Goal: Answer question/provide support: Share knowledge or assist other users

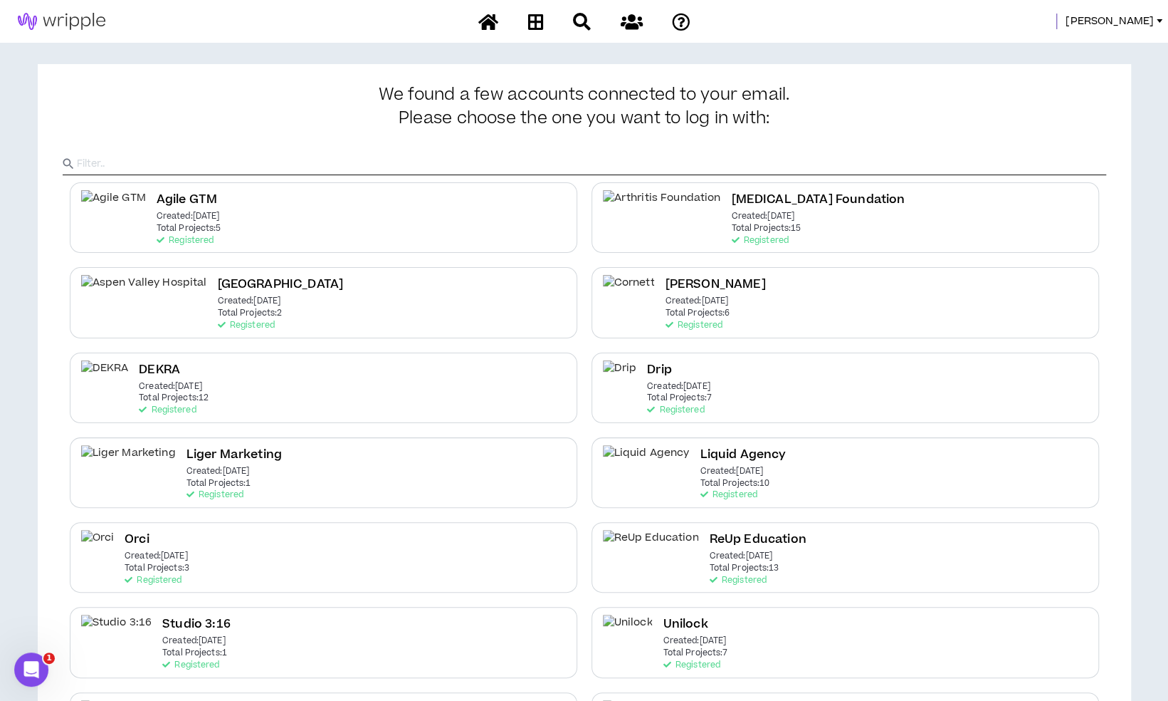
click at [1138, 5] on div "Mason" at bounding box center [584, 21] width 1168 height 43
click at [1133, 16] on span "Mason" at bounding box center [1110, 22] width 88 height 16
click at [1104, 38] on link "System Admin Portal" at bounding box center [1095, 48] width 129 height 21
click at [1145, 24] on span "Mason" at bounding box center [1110, 22] width 88 height 16
click at [1112, 48] on link "System Admin Portal" at bounding box center [1095, 48] width 129 height 21
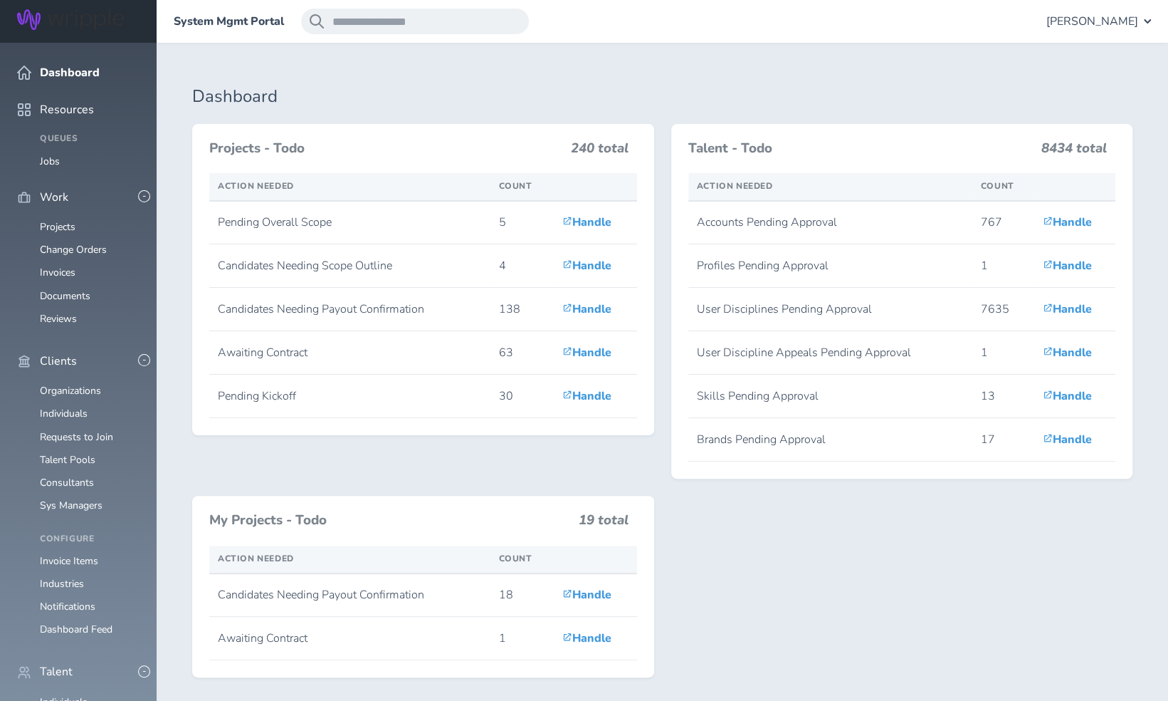
scroll to position [384, 0]
click at [75, 695] on link "Individuals" at bounding box center [64, 702] width 48 height 14
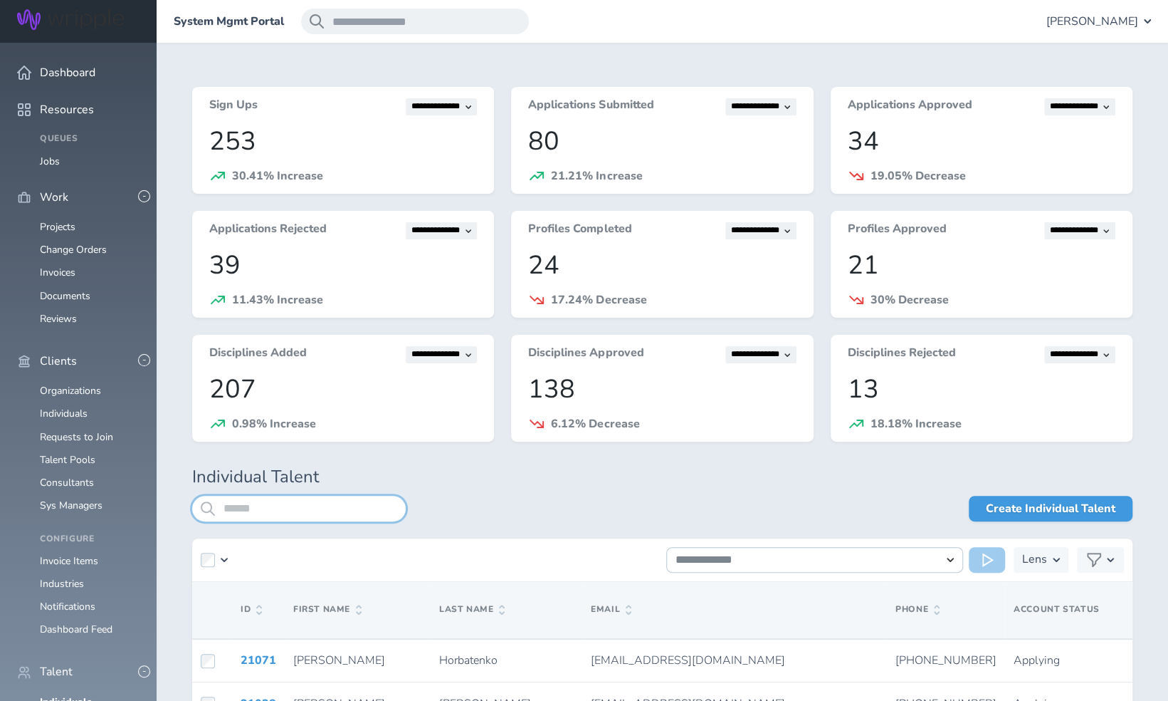
click at [273, 503] on input "search" at bounding box center [299, 509] width 214 height 26
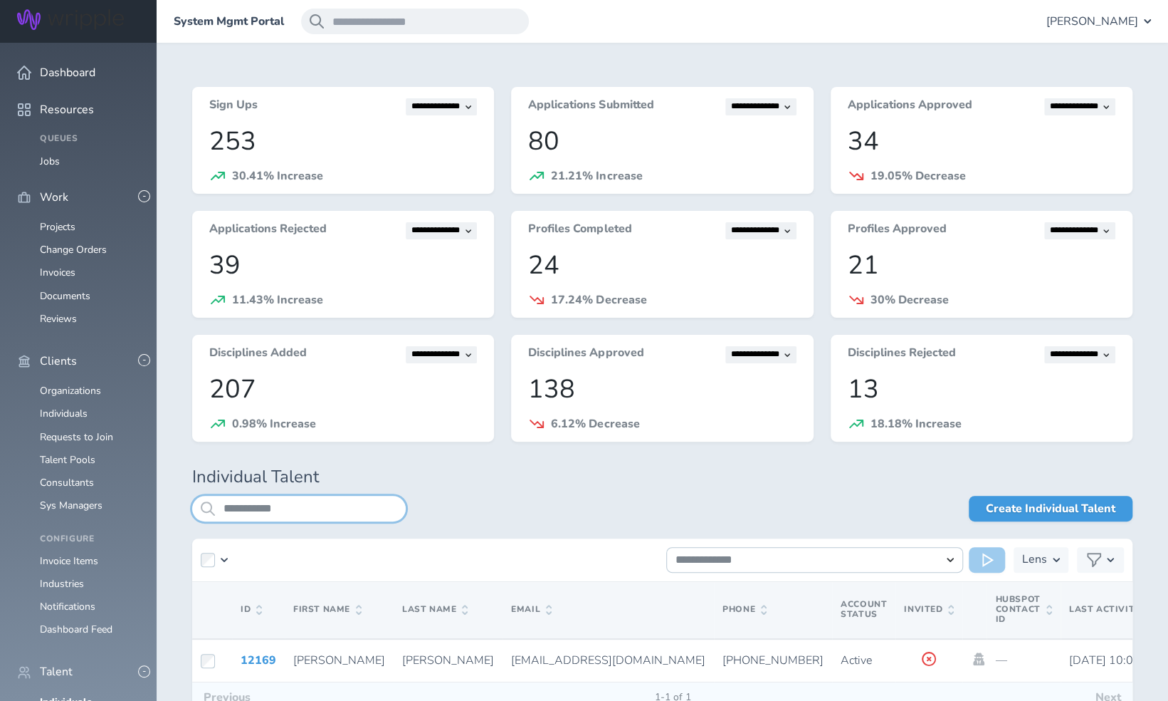
scroll to position [93, 0]
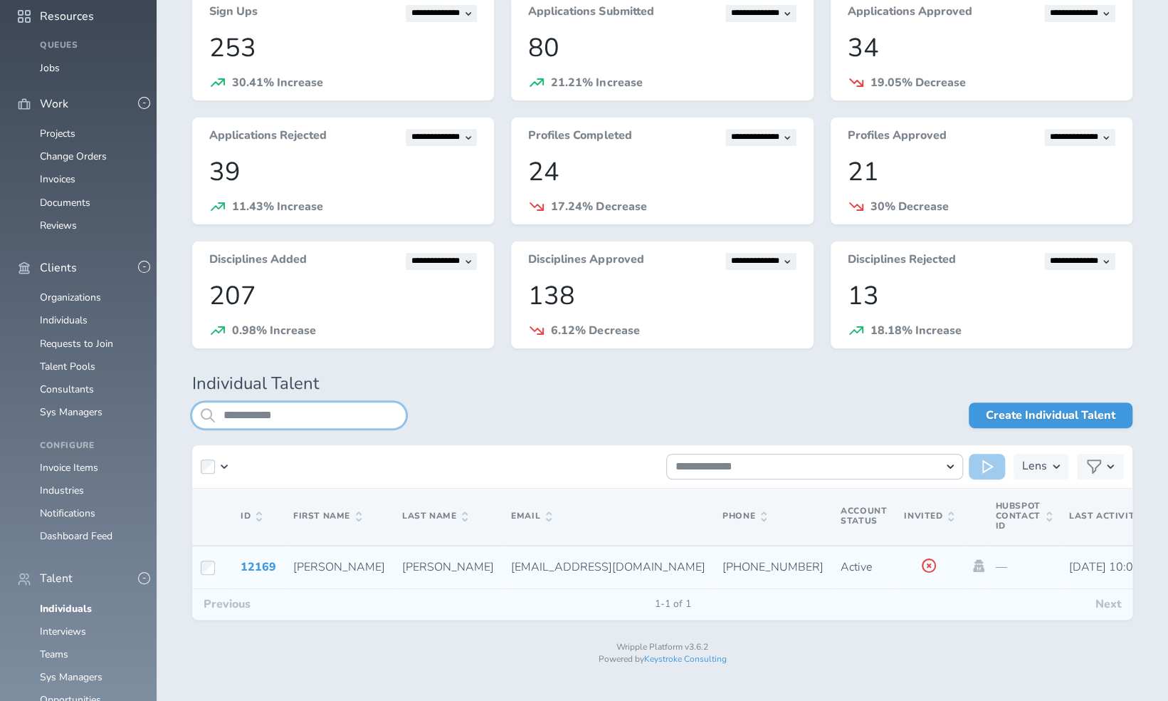
type input "**********"
drag, startPoint x: 407, startPoint y: 567, endPoint x: 525, endPoint y: 571, distance: 119.0
click at [525, 571] on td "kwpronline@yahoo.com" at bounding box center [608, 566] width 211 height 43
copy span "kwpronline@yahoo.com"
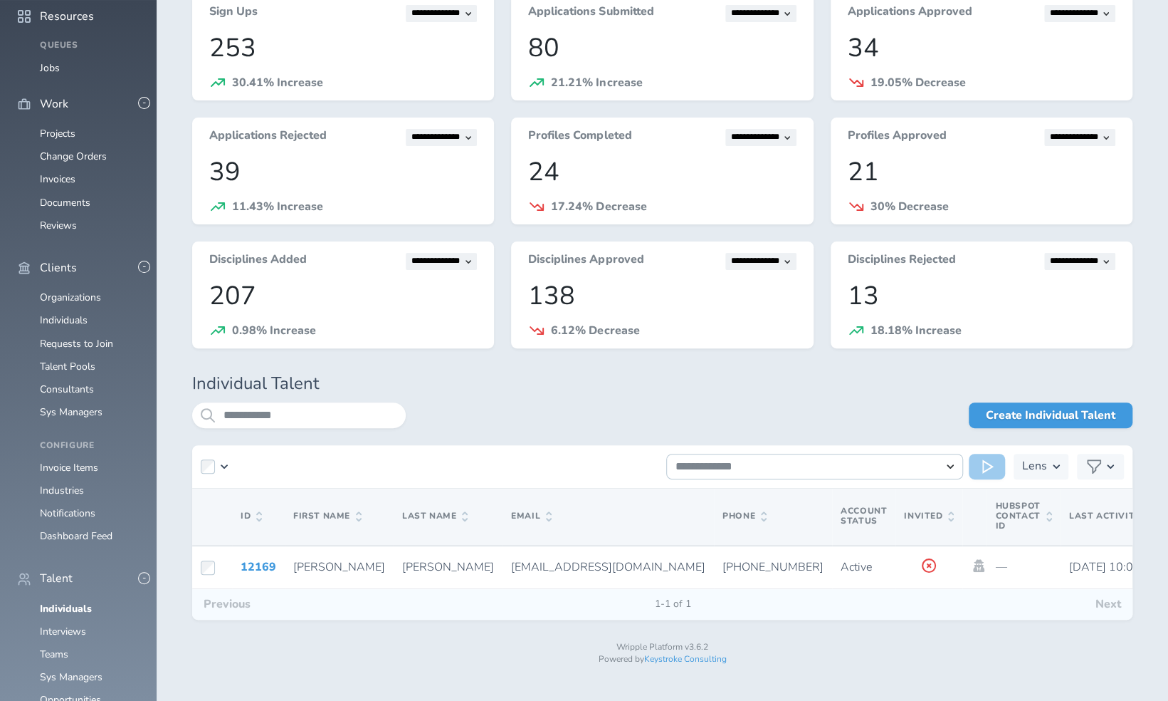
scroll to position [117, 0]
click at [76, 382] on link "Consultants" at bounding box center [67, 389] width 54 height 14
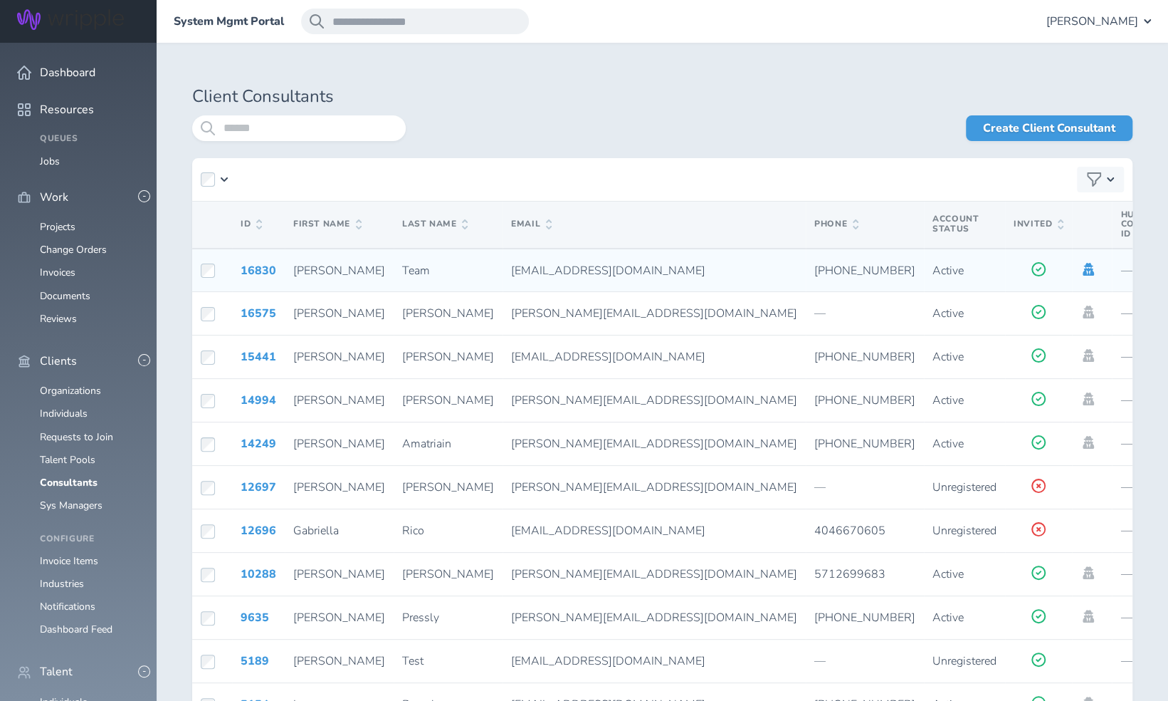
click at [1081, 269] on icon at bounding box center [1089, 269] width 16 height 13
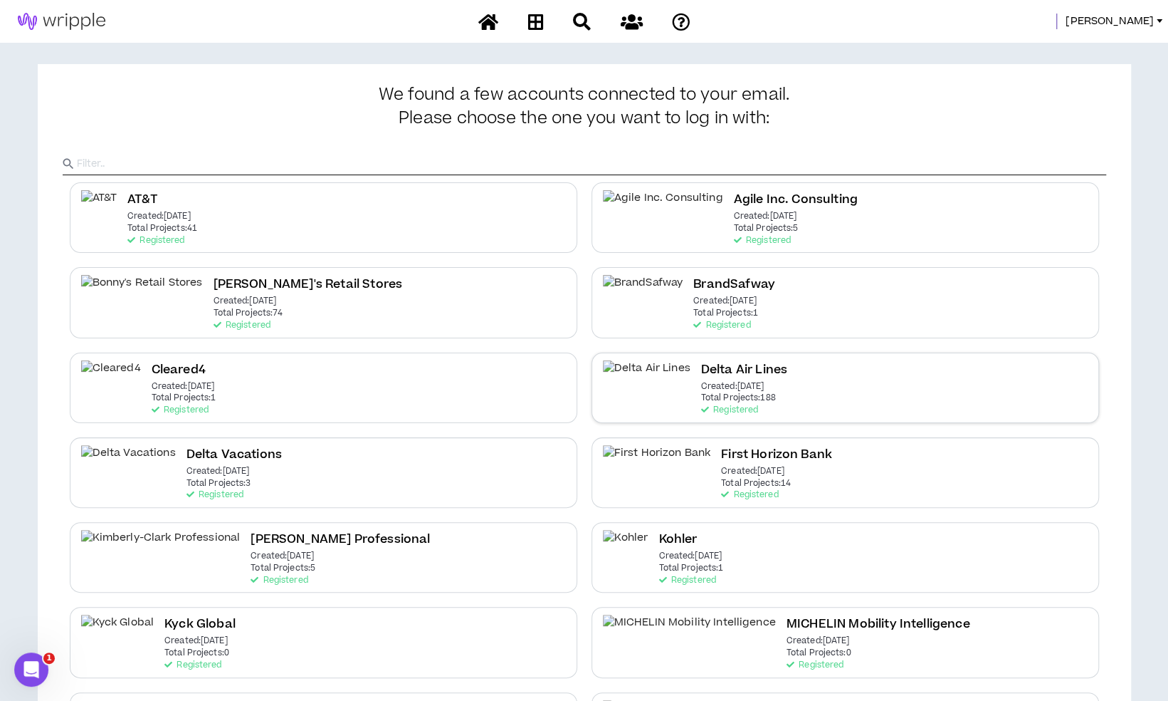
click at [884, 376] on div "Delta Air Lines Created: Dec 7 2020 Total Projects: 188 Registered" at bounding box center [846, 387] width 508 height 70
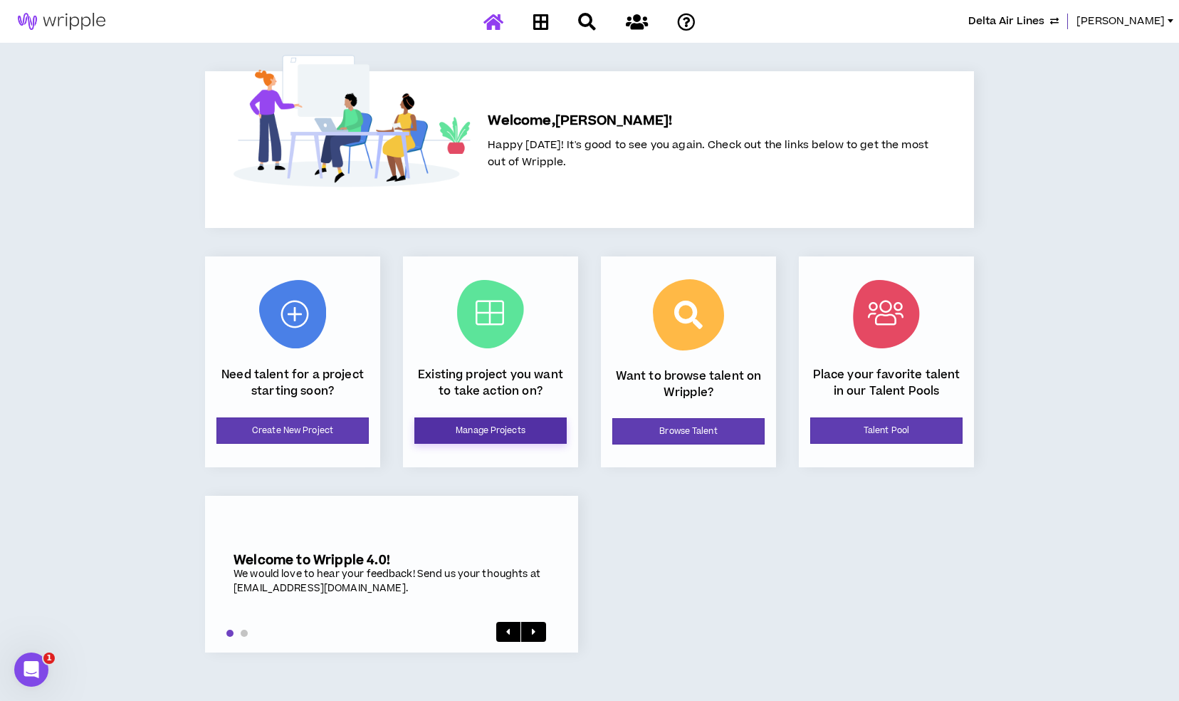
click at [509, 432] on link "Manage Projects" at bounding box center [490, 430] width 152 height 26
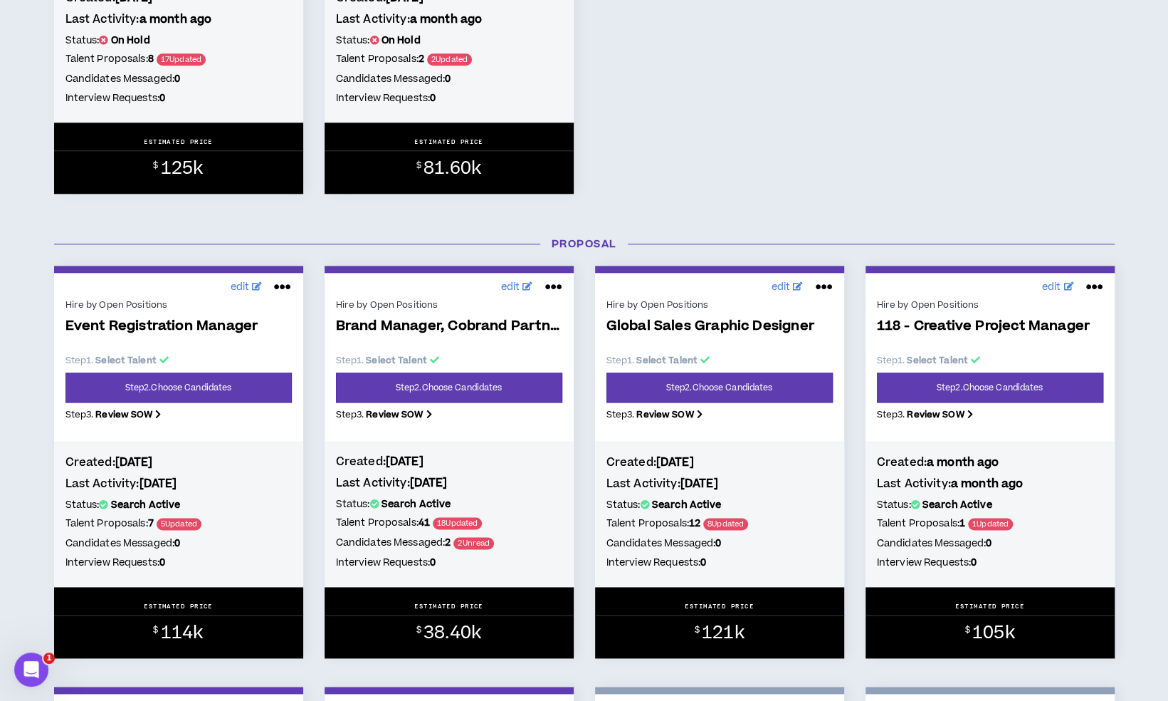
scroll to position [906, 0]
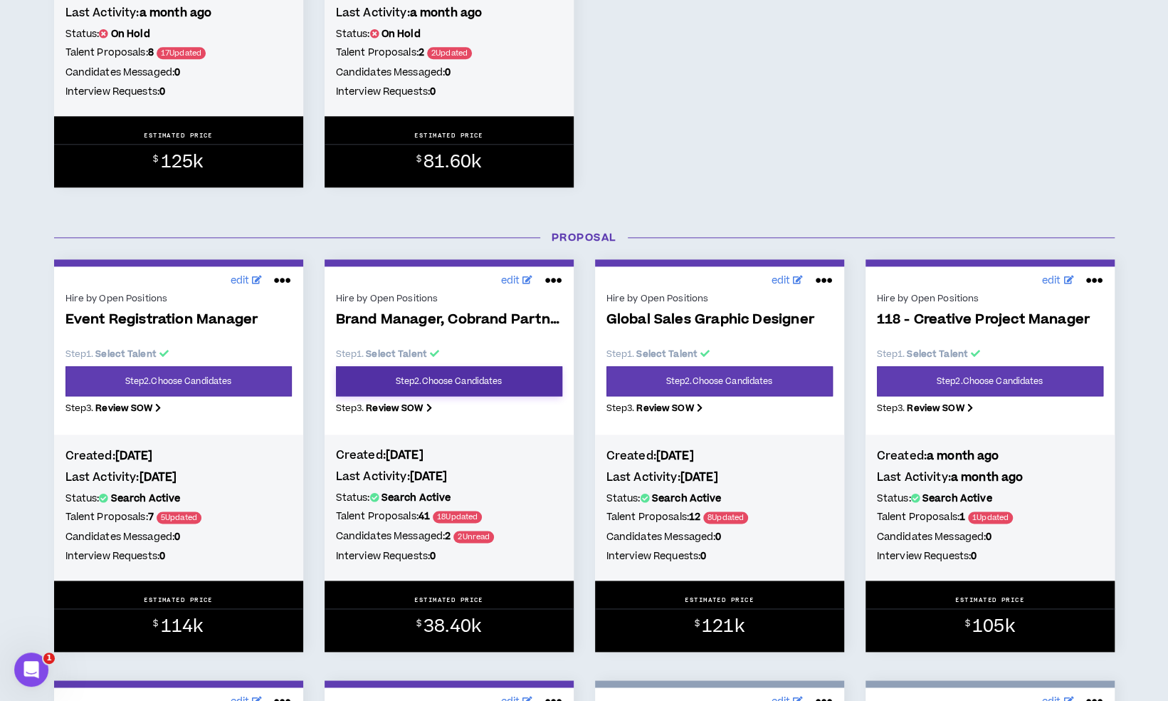
click at [477, 377] on link "Step 2 . Choose Candidates" at bounding box center [449, 381] width 226 height 30
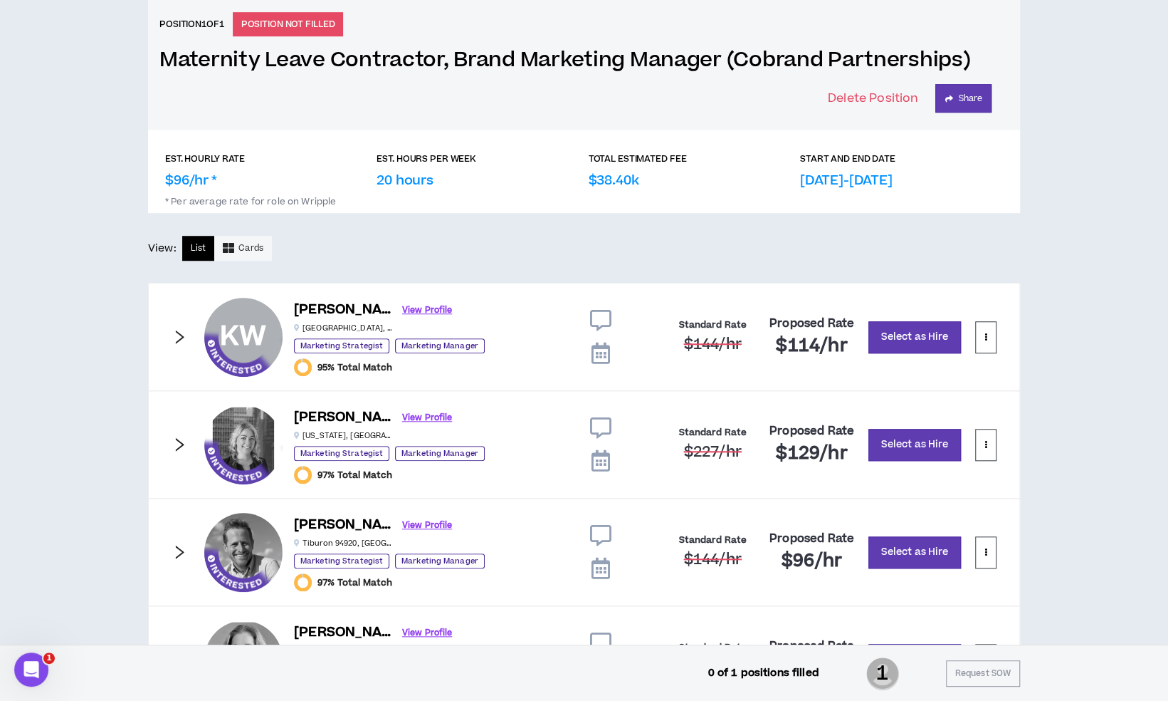
scroll to position [584, 0]
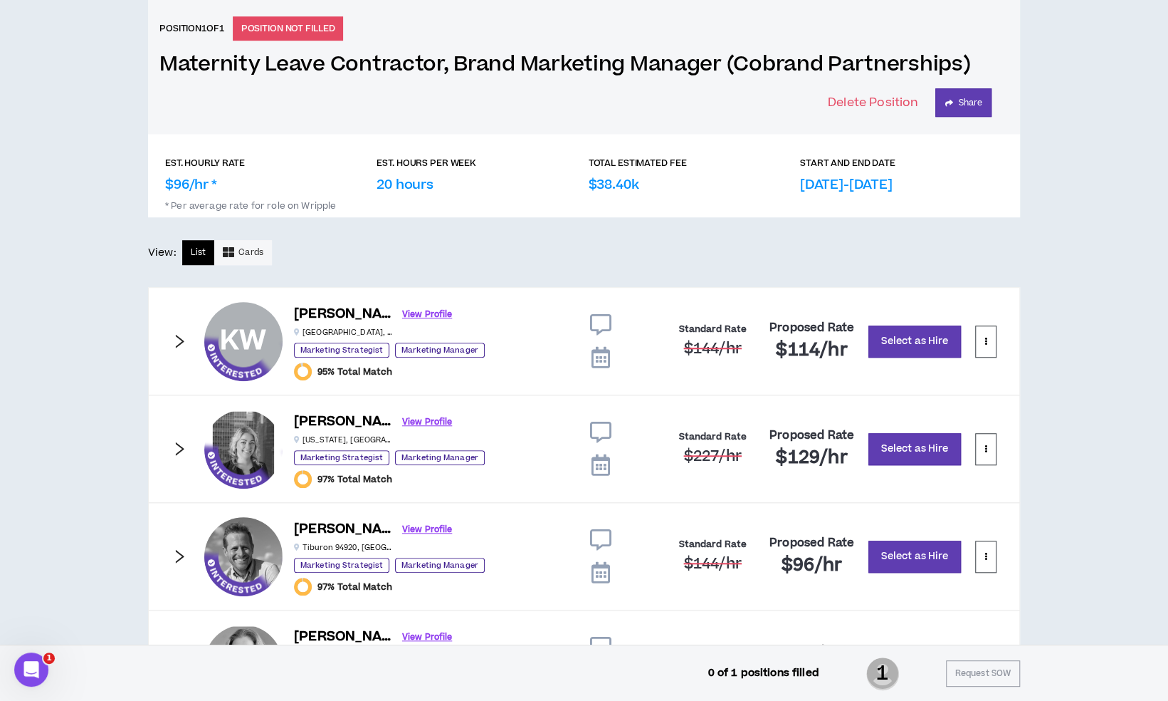
click at [177, 337] on icon "right" at bounding box center [180, 341] width 16 height 16
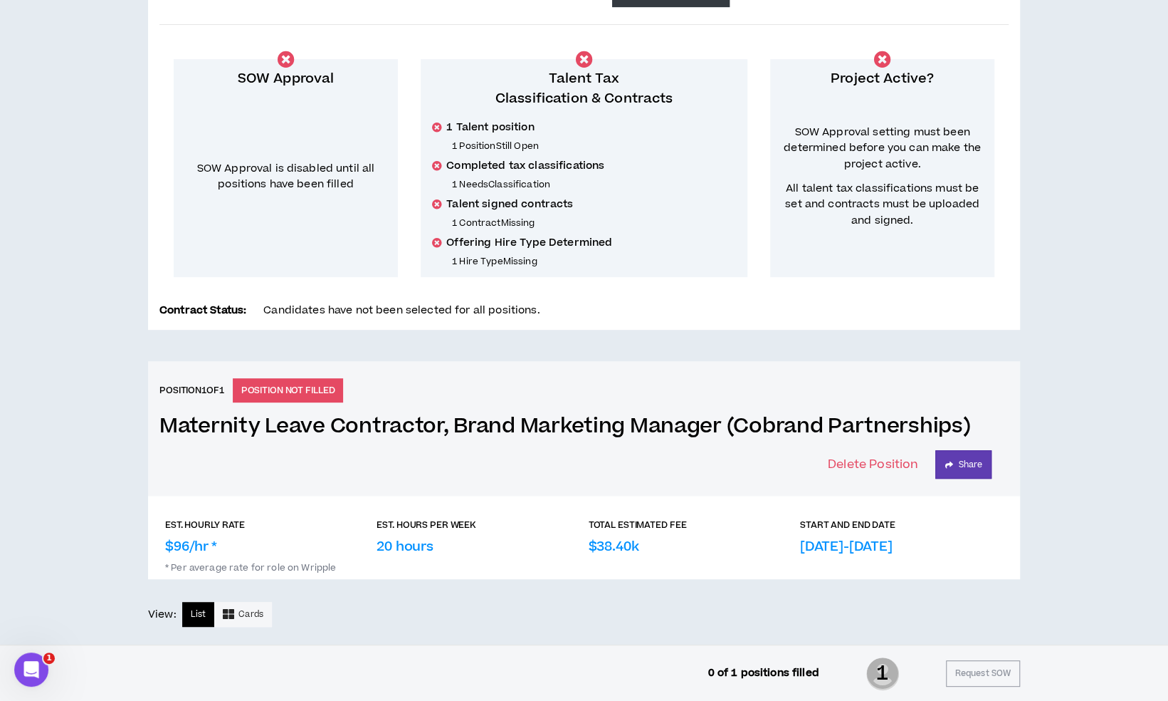
scroll to position [0, 0]
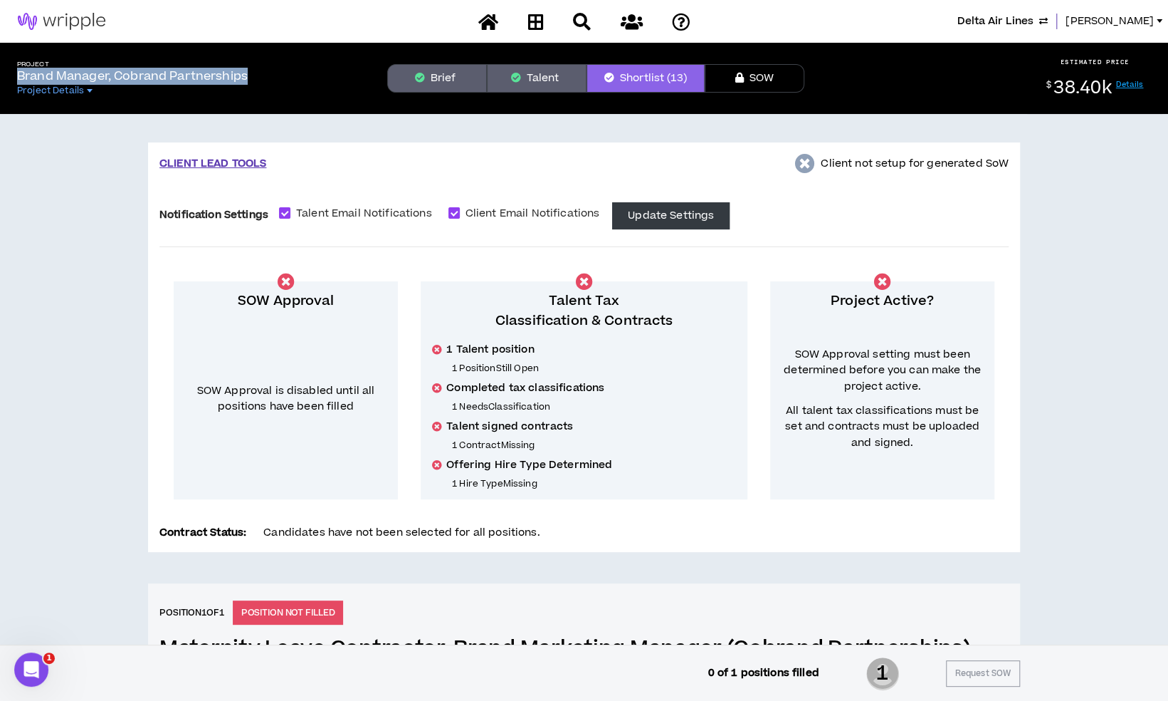
drag, startPoint x: 19, startPoint y: 74, endPoint x: 246, endPoint y: 77, distance: 227.8
click at [246, 77] on p "Brand Manager, Cobrand Partnerships" at bounding box center [132, 76] width 231 height 17
copy p "Brand Manager, Cobrand Partnerships"
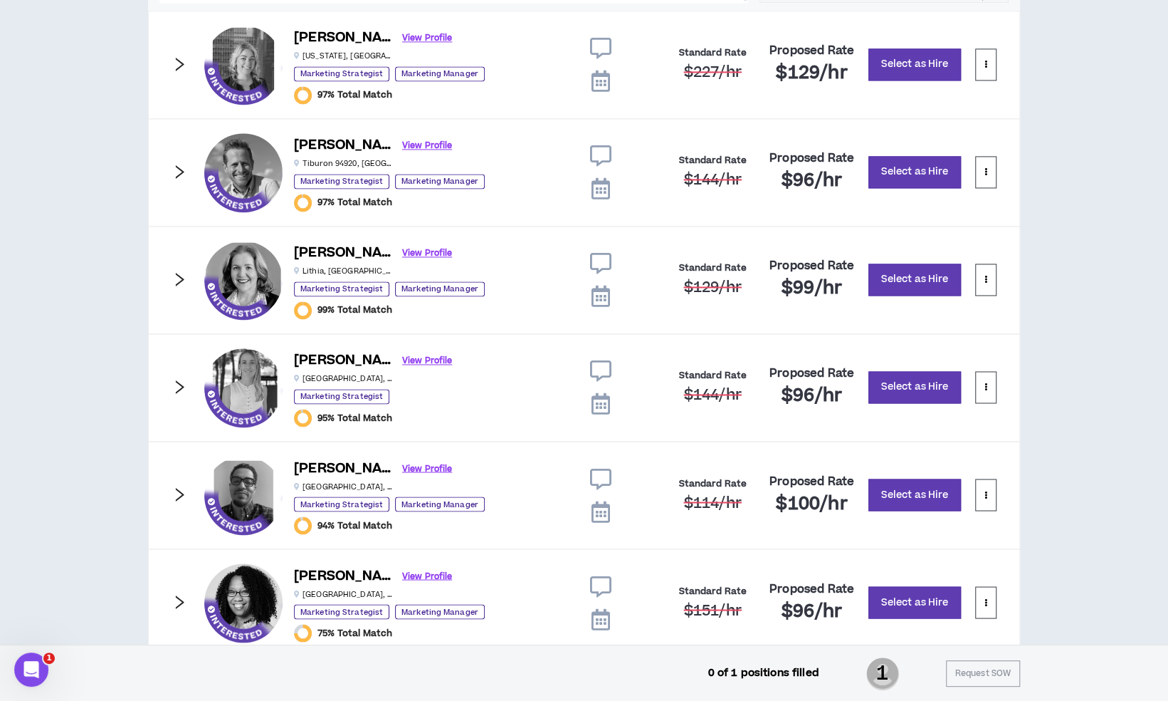
scroll to position [1338, 0]
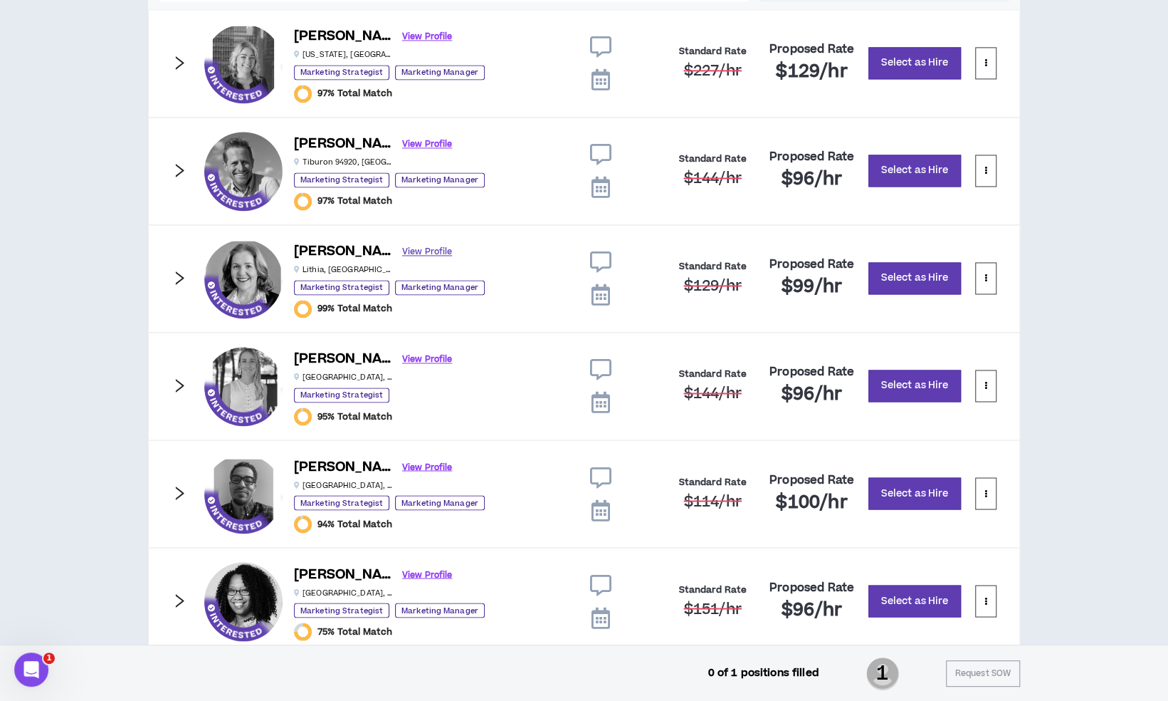
click at [402, 246] on link "View Profile" at bounding box center [427, 251] width 50 height 25
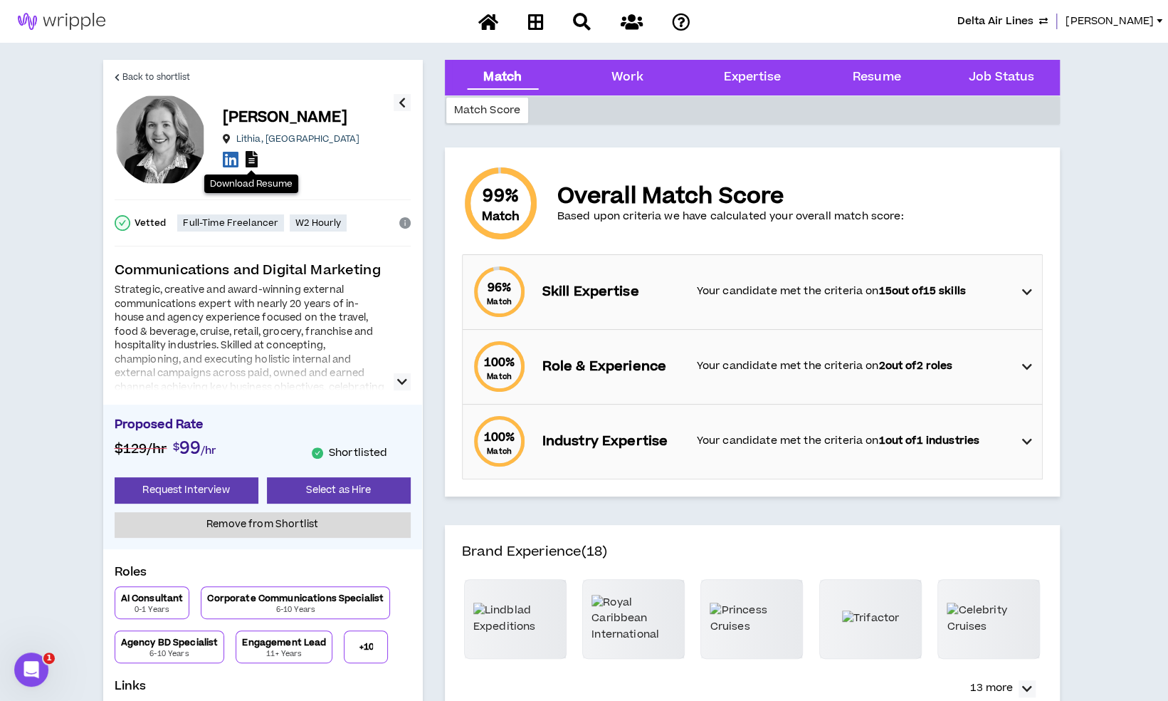
click at [253, 159] on icon at bounding box center [252, 159] width 12 height 16
click at [228, 162] on icon at bounding box center [231, 159] width 16 height 18
click at [163, 78] on span "Back to shortlist" at bounding box center [156, 77] width 68 height 14
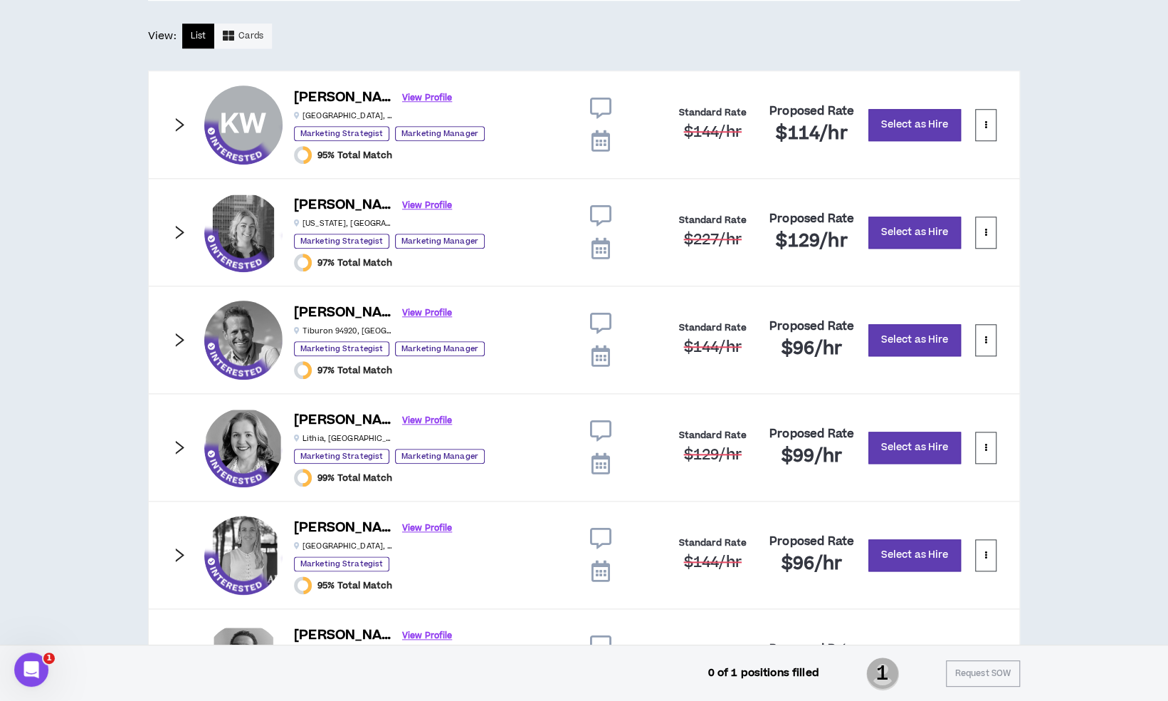
scroll to position [800, 0]
click at [181, 440] on icon "right" at bounding box center [180, 448] width 16 height 16
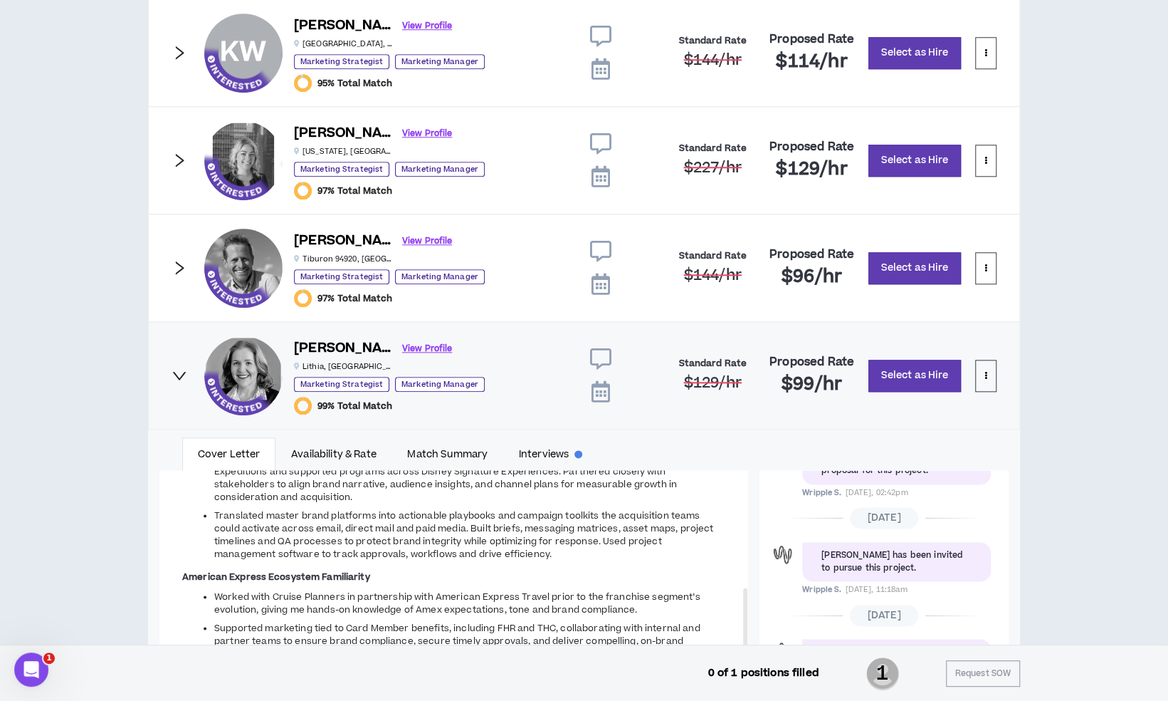
scroll to position [856, 0]
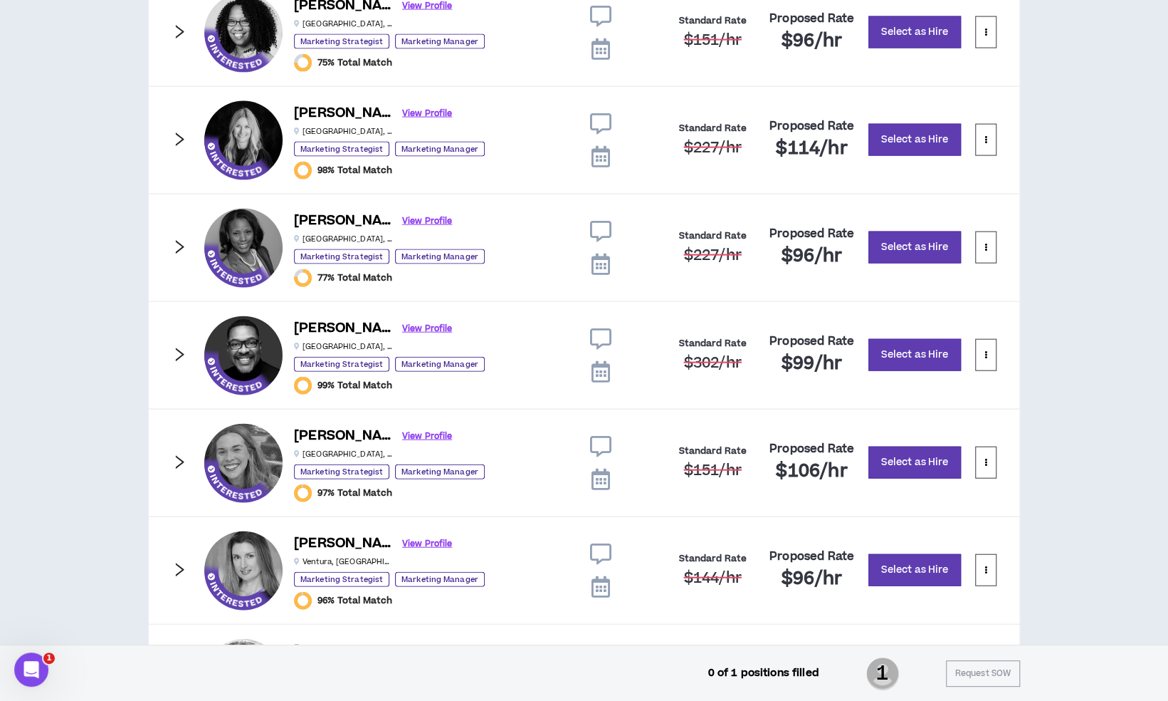
click at [180, 347] on icon "right" at bounding box center [180, 355] width 16 height 16
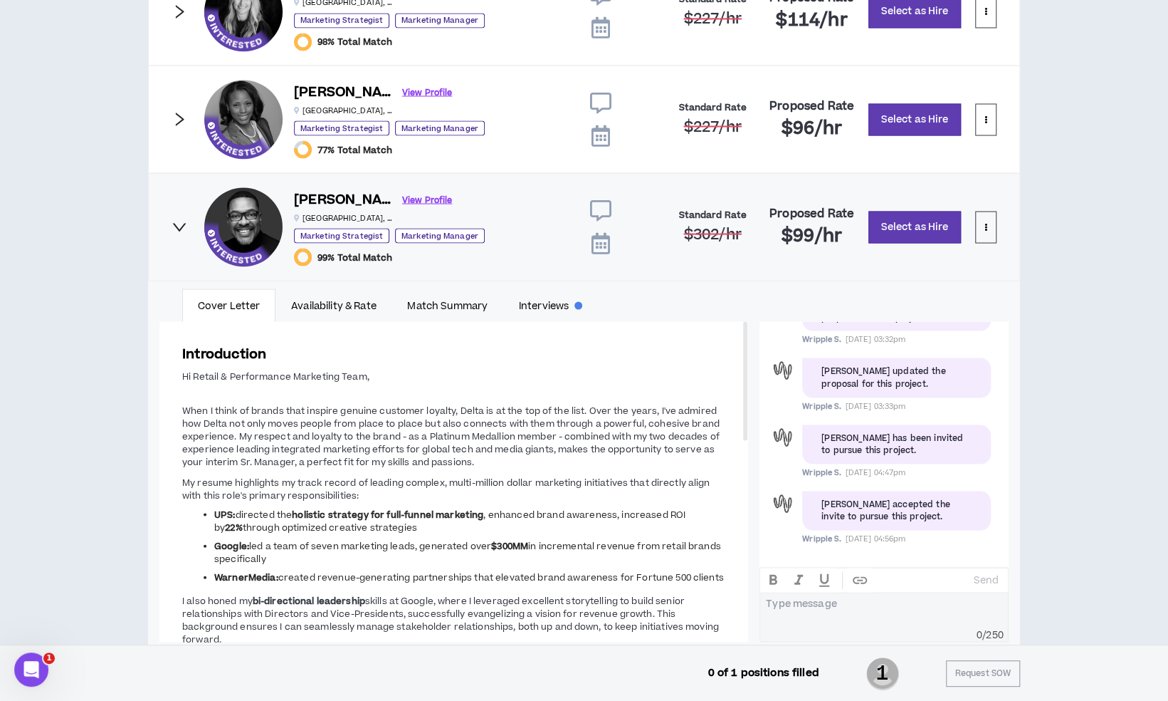
scroll to position [1665, 0]
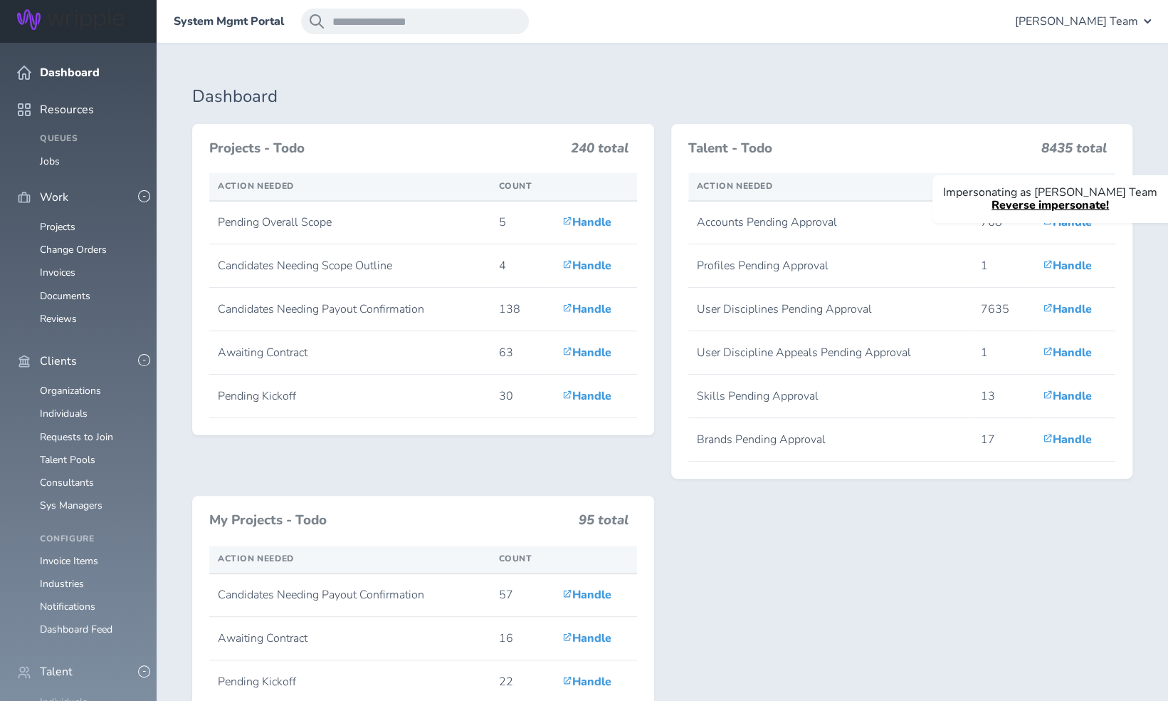
click at [60, 695] on link "Individuals" at bounding box center [64, 702] width 48 height 14
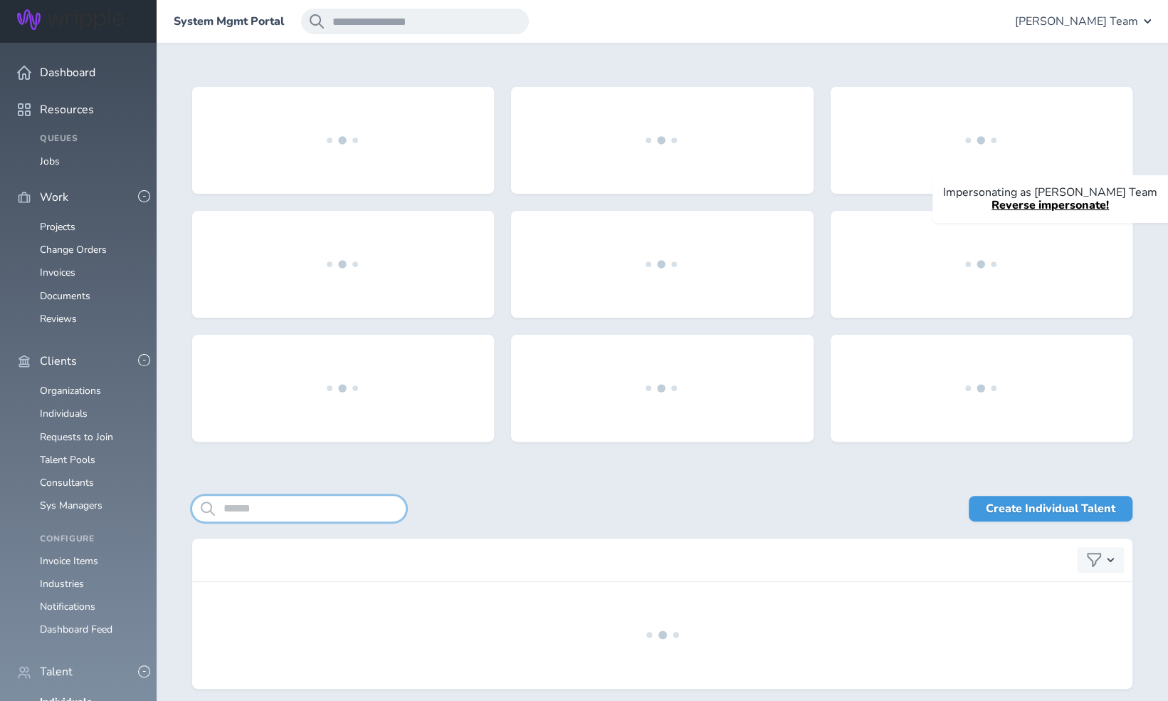
click at [343, 506] on input "search" at bounding box center [299, 509] width 214 height 26
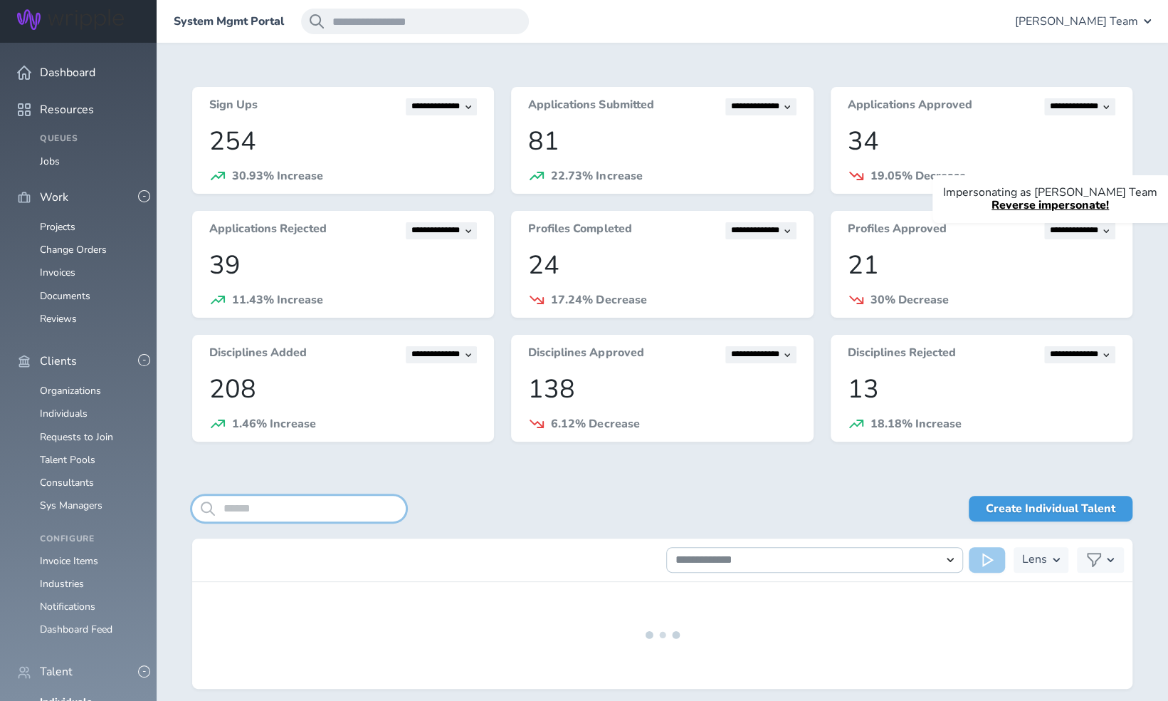
paste input "**********"
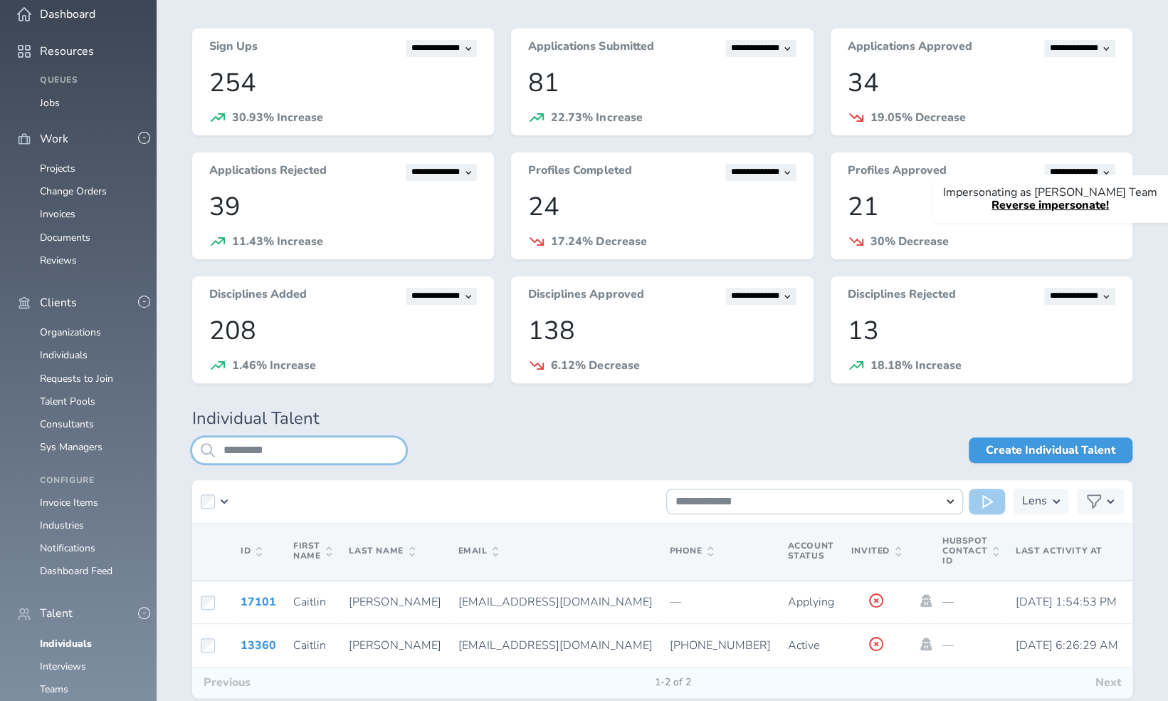
scroll to position [137, 0]
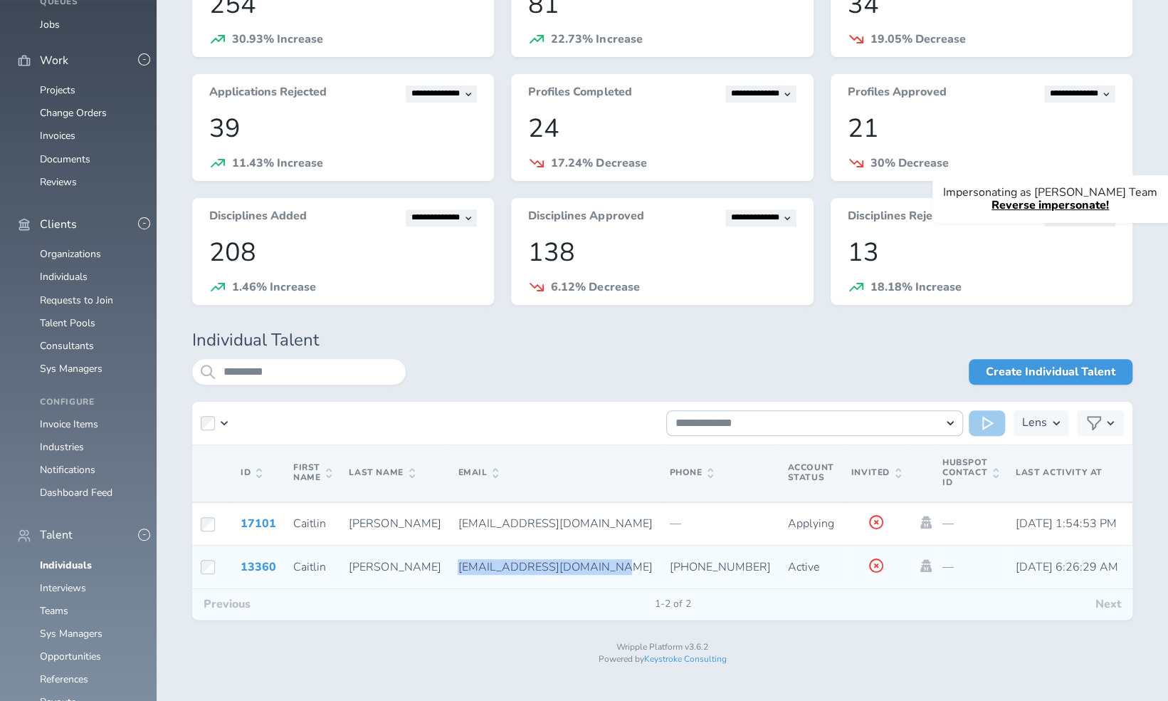
drag, startPoint x: 420, startPoint y: 568, endPoint x: 561, endPoint y: 574, distance: 141.1
click at [561, 574] on td "[EMAIL_ADDRESS][DOMAIN_NAME]" at bounding box center [554, 566] width 211 height 43
copy span "[EMAIL_ADDRESS][DOMAIN_NAME]"
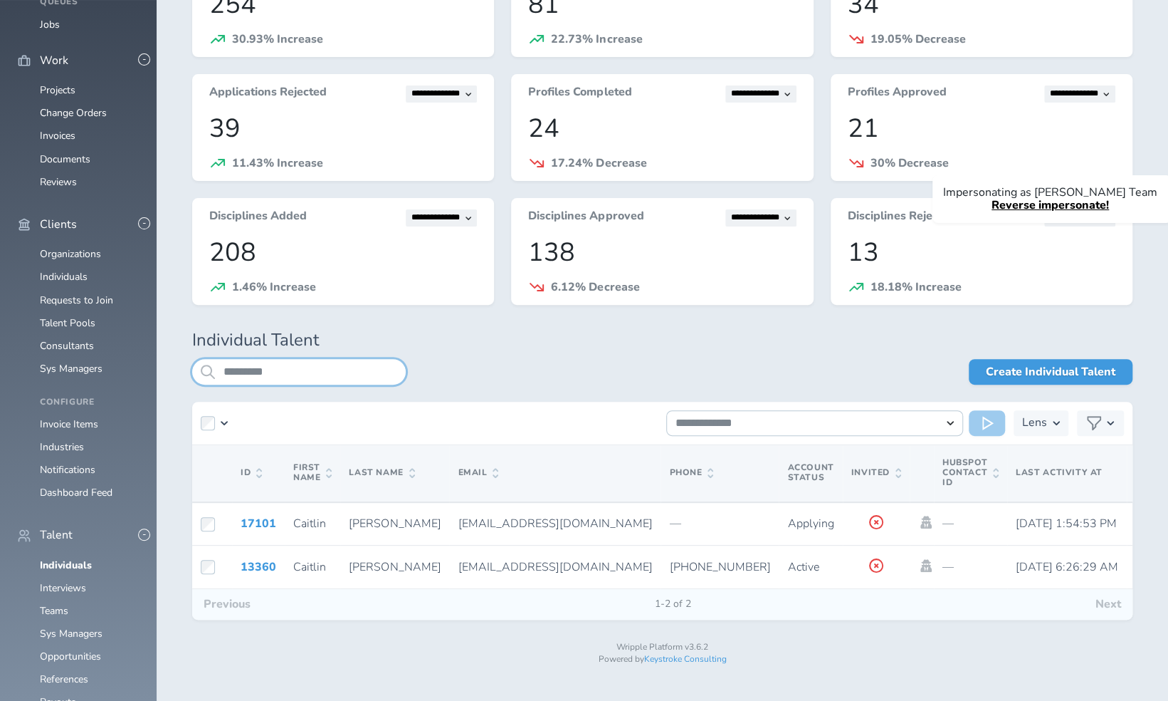
click at [264, 379] on input "*********" at bounding box center [299, 372] width 214 height 26
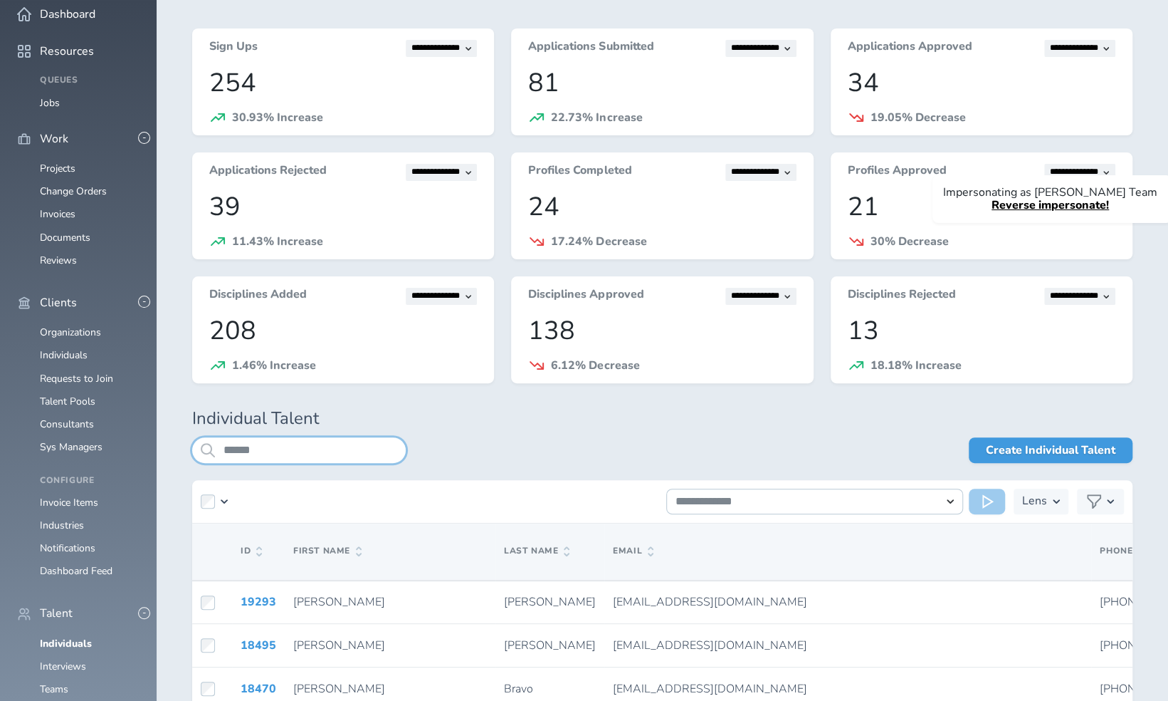
scroll to position [137, 0]
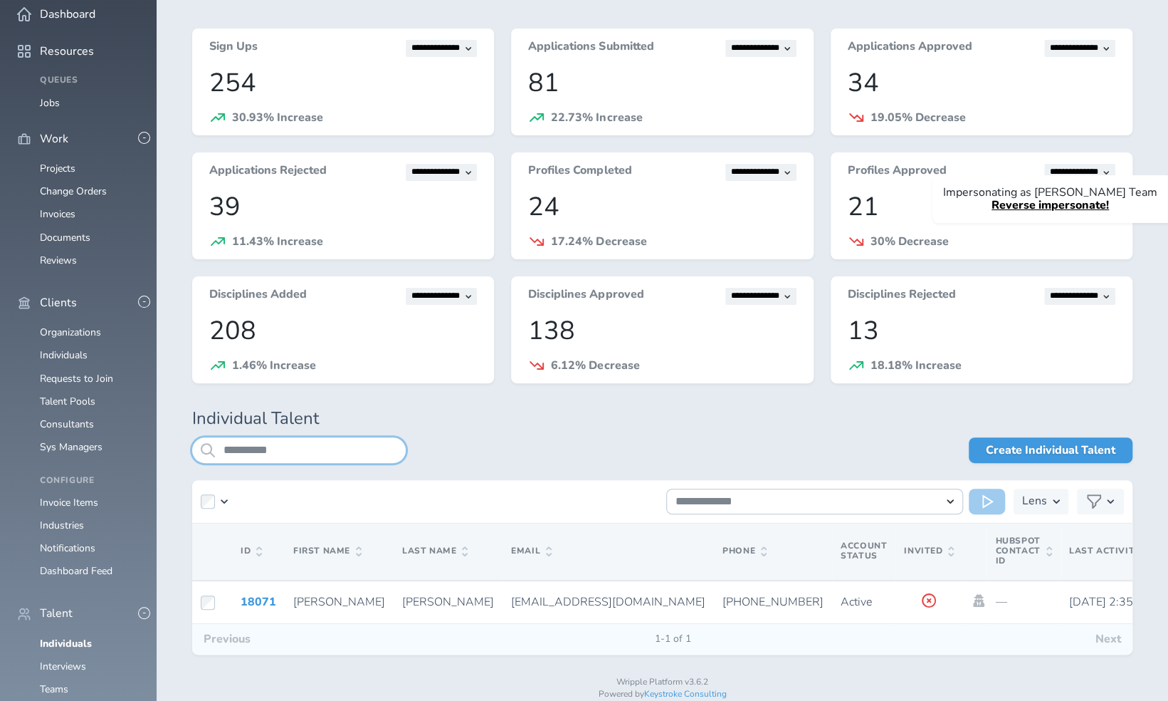
scroll to position [93, 0]
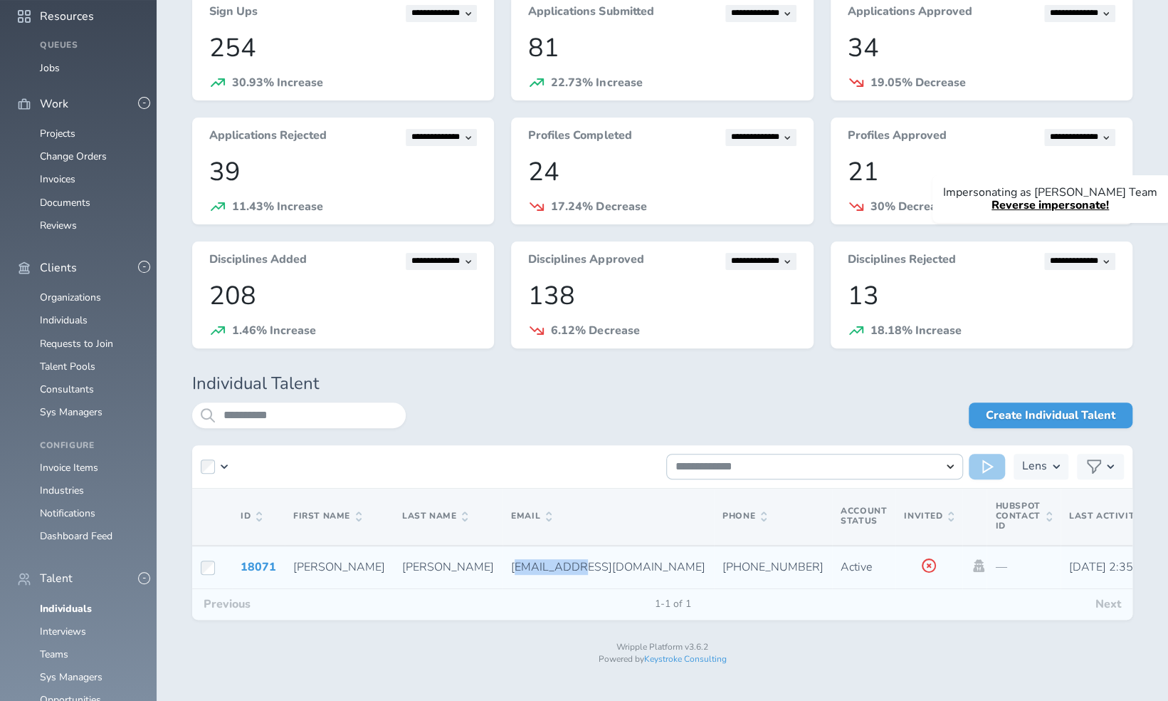
drag, startPoint x: 406, startPoint y: 565, endPoint x: 466, endPoint y: 566, distance: 60.5
click at [511, 566] on span "andrebmacklin@gmail.com" at bounding box center [608, 567] width 194 height 16
drag, startPoint x: 466, startPoint y: 566, endPoint x: 412, endPoint y: 568, distance: 54.9
click at [511, 568] on span "andrebmacklin@gmail.com" at bounding box center [608, 567] width 194 height 16
click at [503, 565] on td "andrebmacklin@gmail.com" at bounding box center [608, 566] width 211 height 43
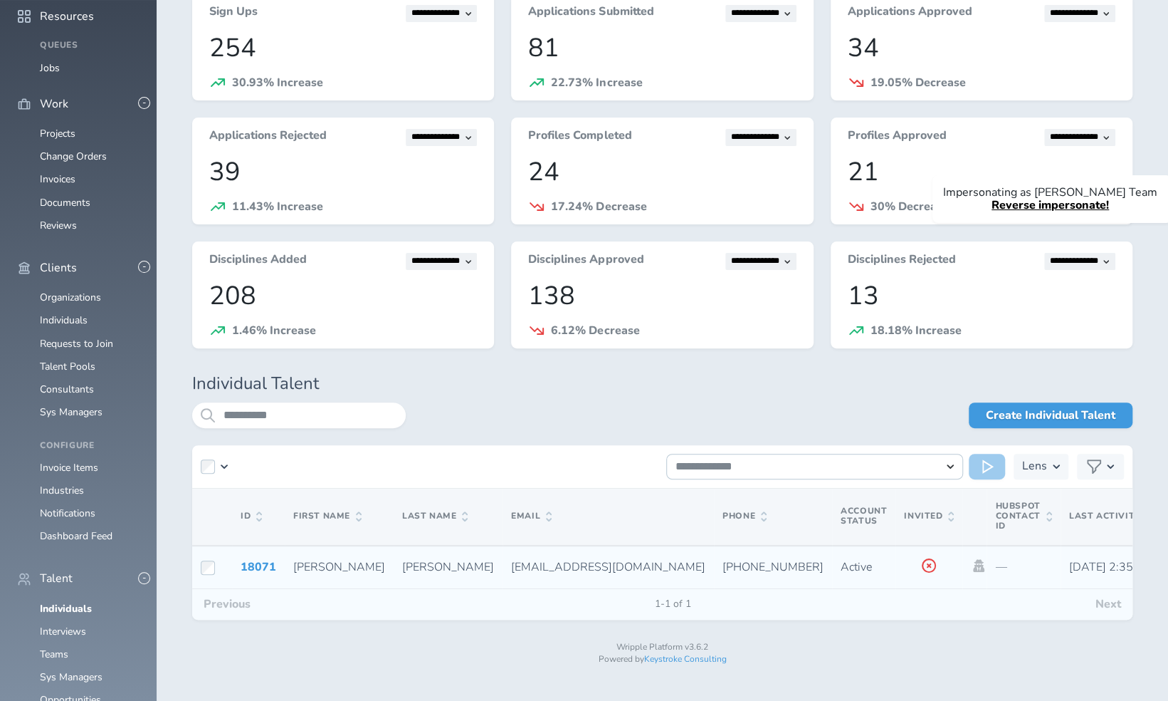
click at [511, 564] on span "andrebmacklin@gmail.com" at bounding box center [608, 567] width 194 height 16
drag, startPoint x: 406, startPoint y: 564, endPoint x: 539, endPoint y: 570, distance: 133.3
click at [539, 570] on td "andrebmacklin@gmail.com" at bounding box center [608, 566] width 211 height 43
copy span "andrebmacklin@gmail.com"
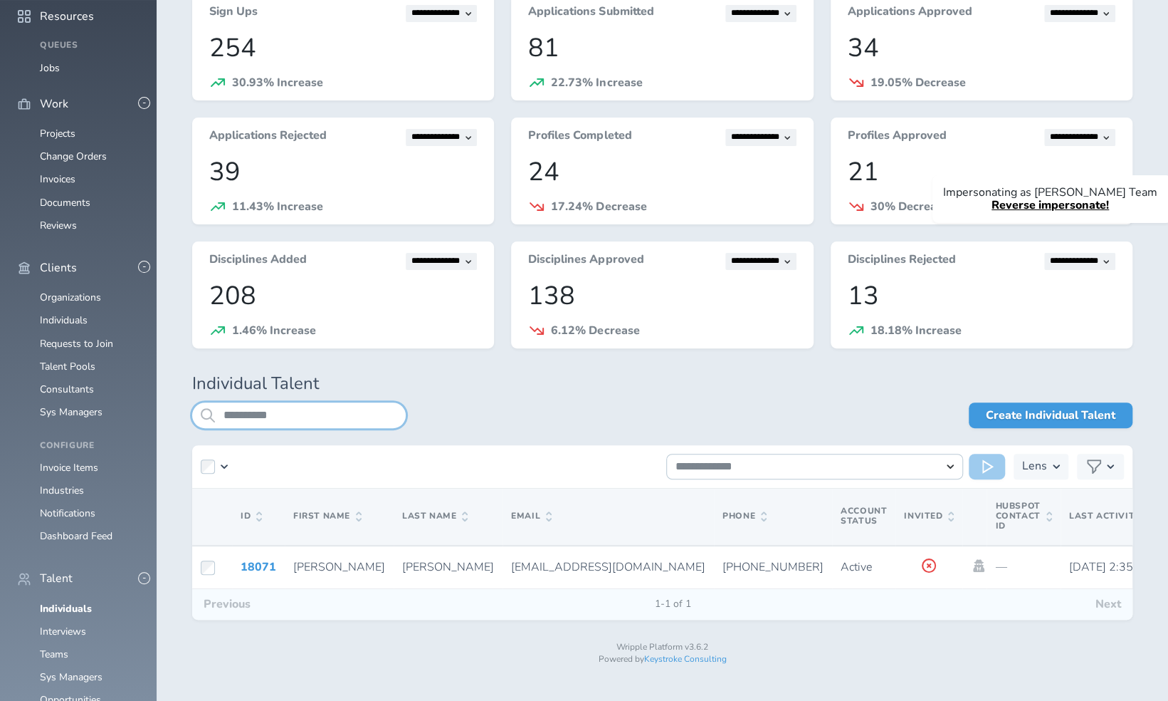
click at [308, 426] on input "**********" at bounding box center [299, 415] width 214 height 26
type input "*"
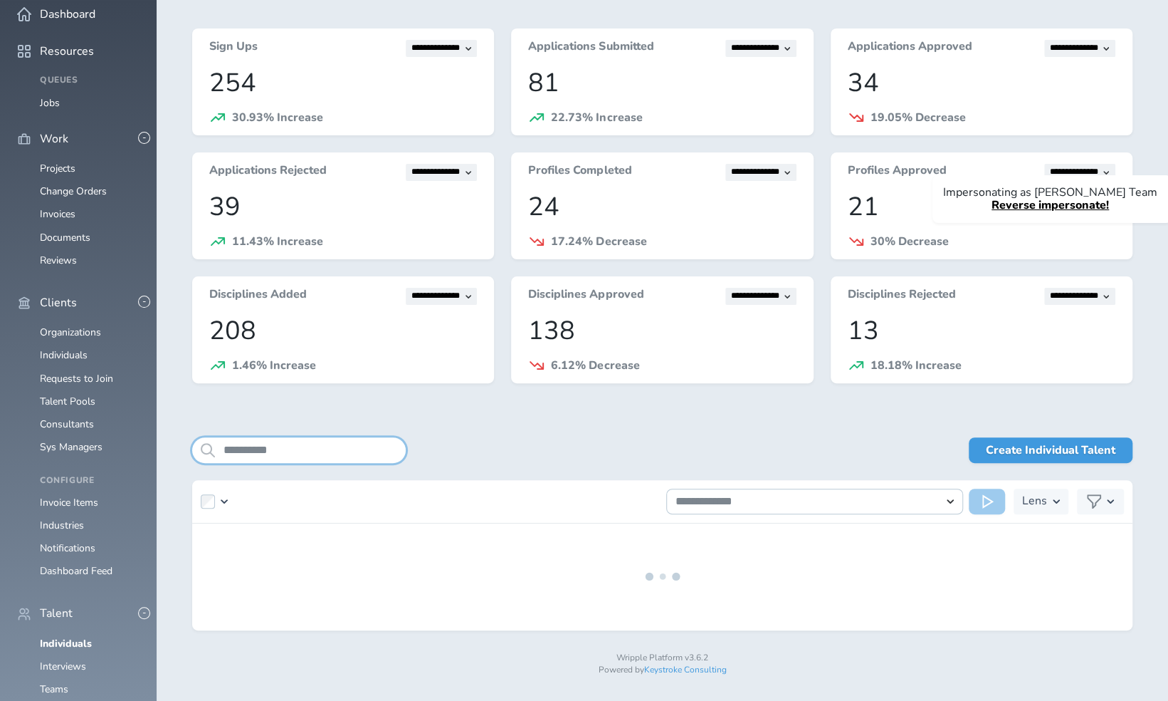
scroll to position [93, 0]
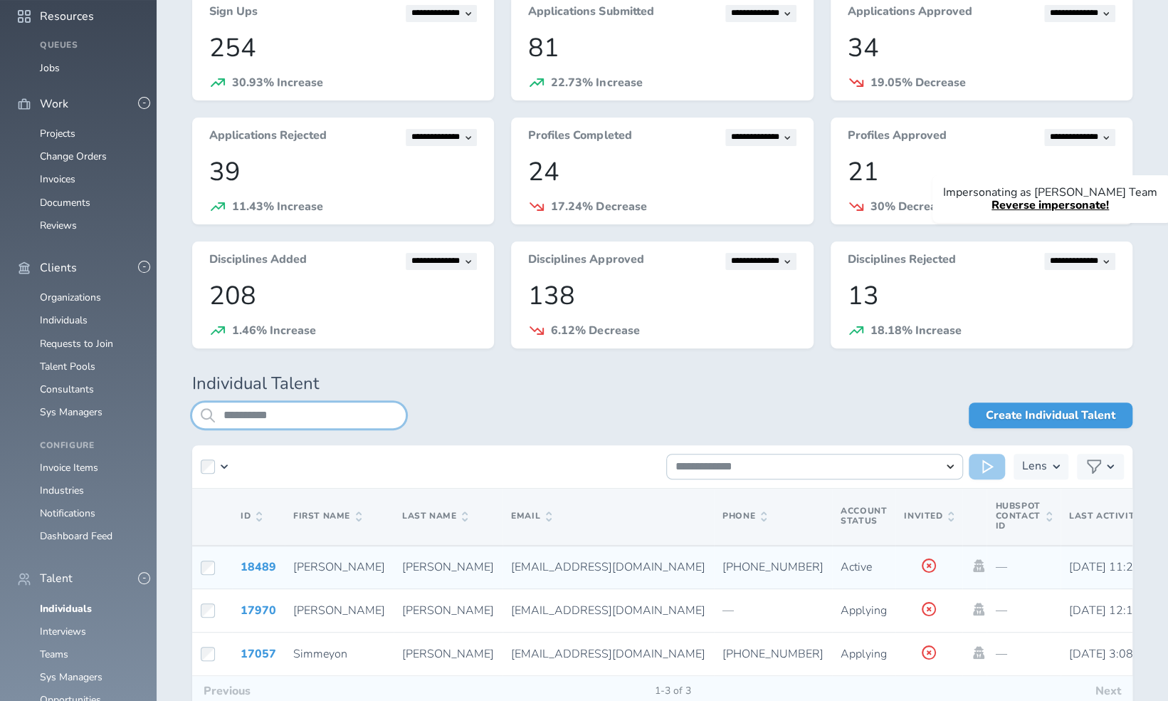
type input "**********"
drag, startPoint x: 430, startPoint y: 566, endPoint x: 590, endPoint y: 570, distance: 160.2
click at [590, 570] on td "christinadstrickland@gmail.com" at bounding box center [608, 566] width 211 height 43
copy span "christinadstrickland@gmail.com"
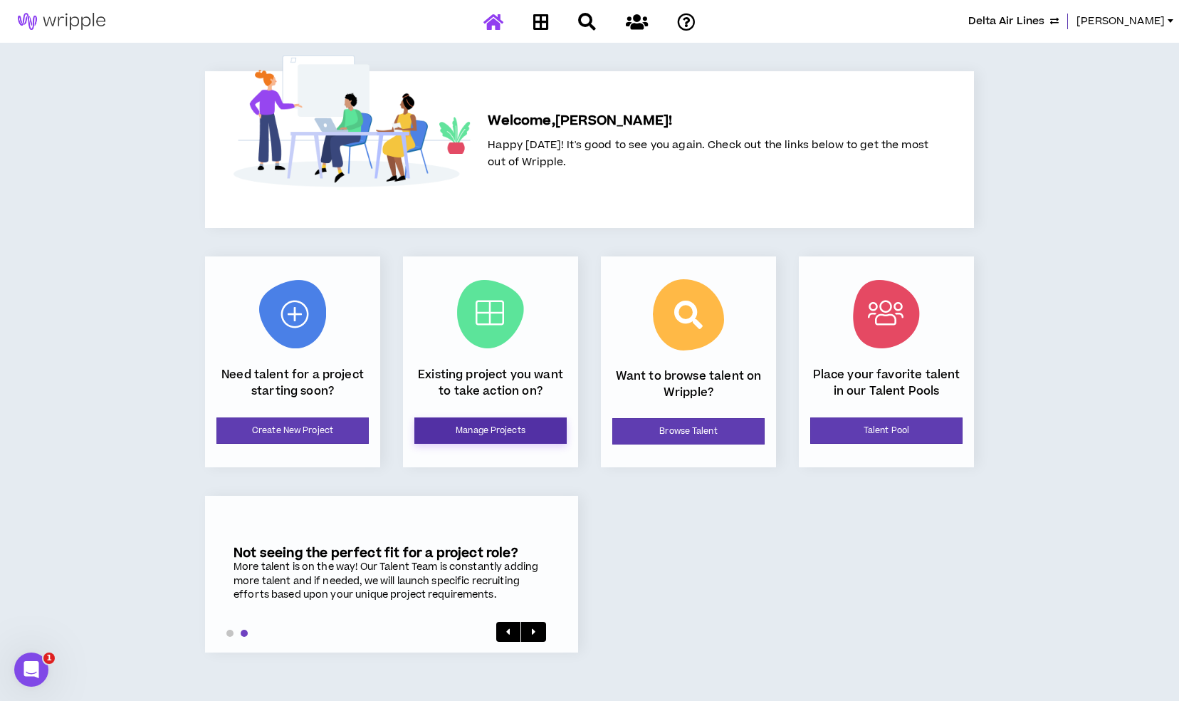
click at [510, 441] on link "Manage Projects" at bounding box center [490, 430] width 152 height 26
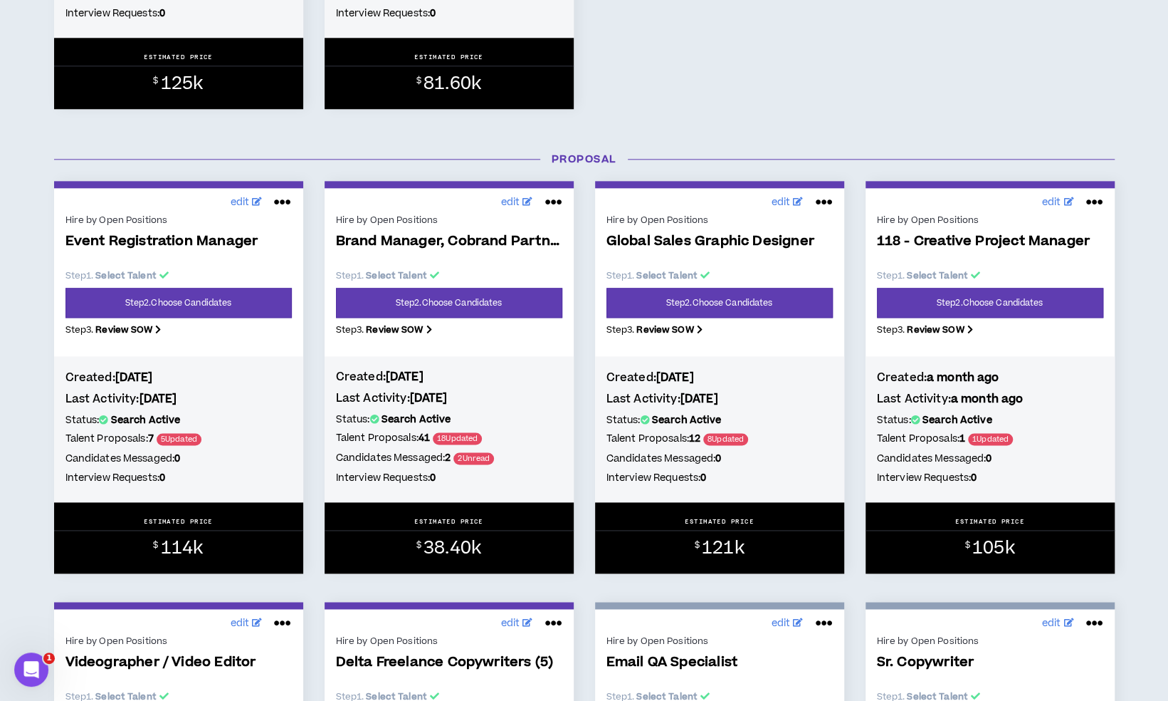
scroll to position [985, 0]
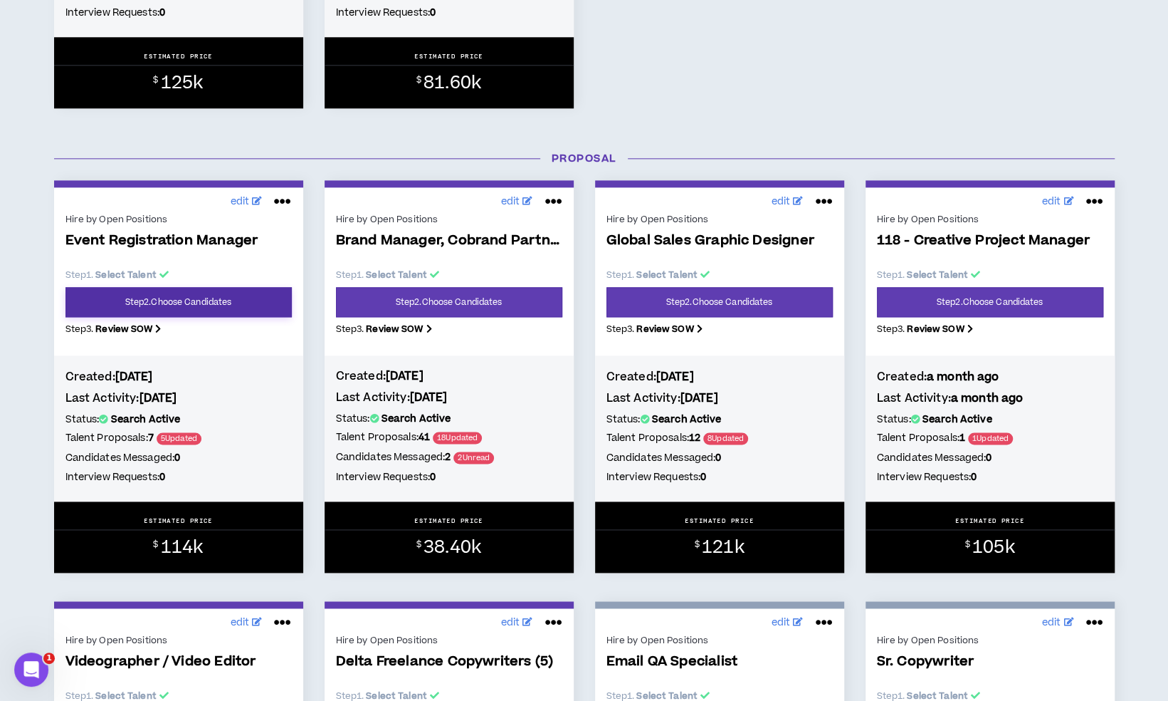
click at [188, 309] on link "Step 2 . Choose Candidates" at bounding box center [178, 302] width 226 height 30
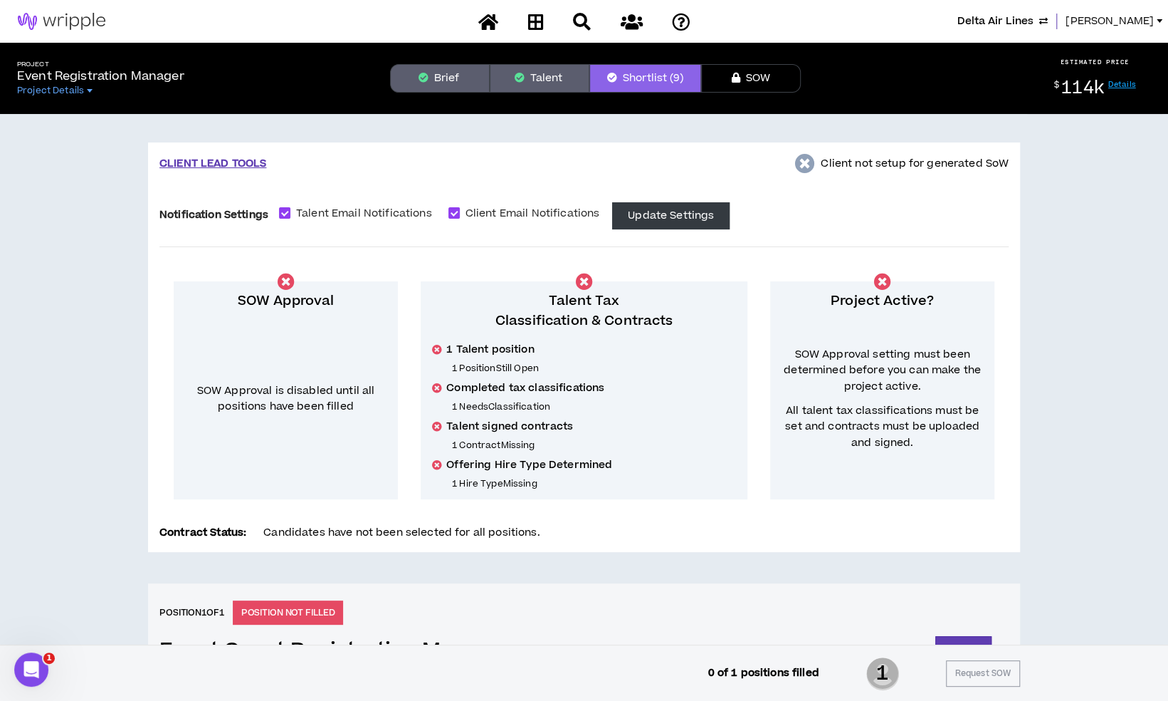
click at [1104, 21] on span "Lauren-Bridget" at bounding box center [1110, 22] width 88 height 16
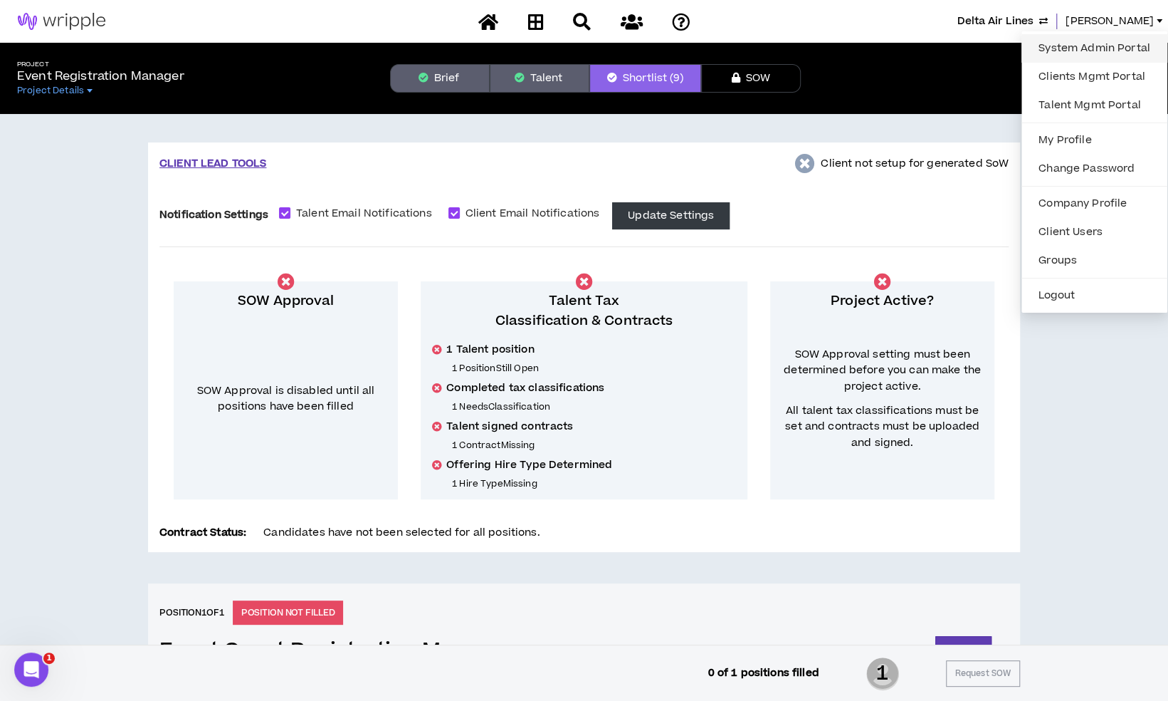
click at [1086, 51] on link "System Admin Portal" at bounding box center [1094, 48] width 129 height 21
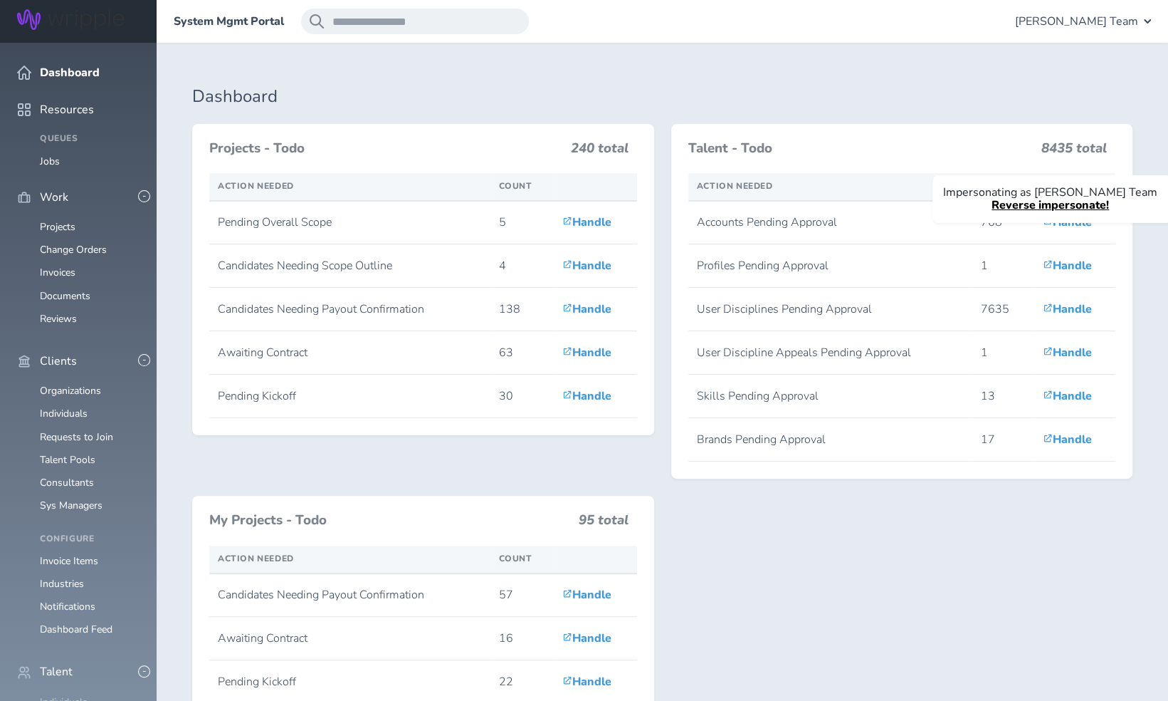
click at [79, 695] on link "Individuals" at bounding box center [64, 702] width 48 height 14
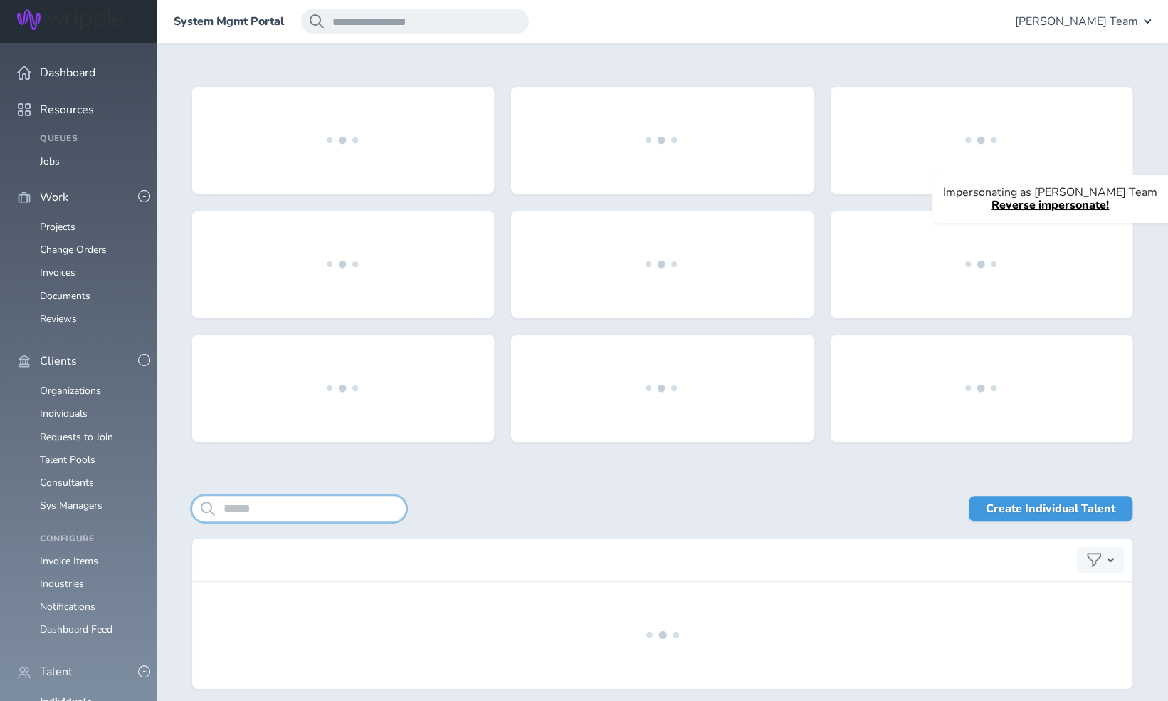
click at [256, 508] on input "search" at bounding box center [299, 509] width 214 height 26
paste input "**********"
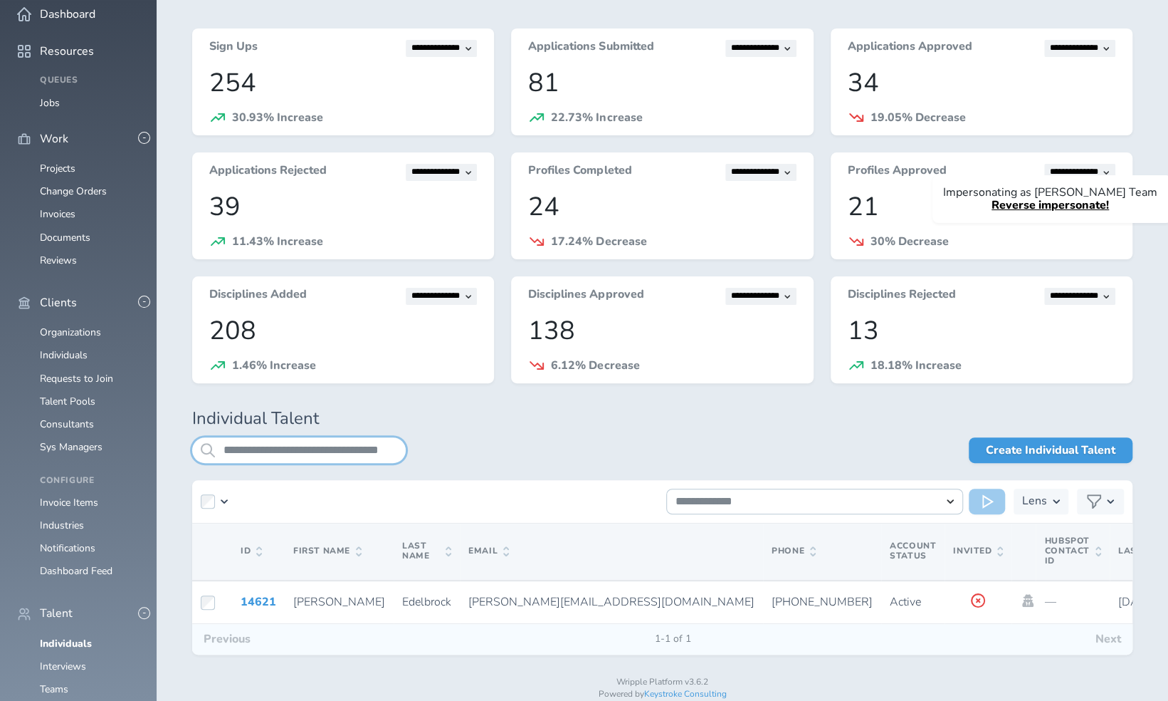
scroll to position [93, 0]
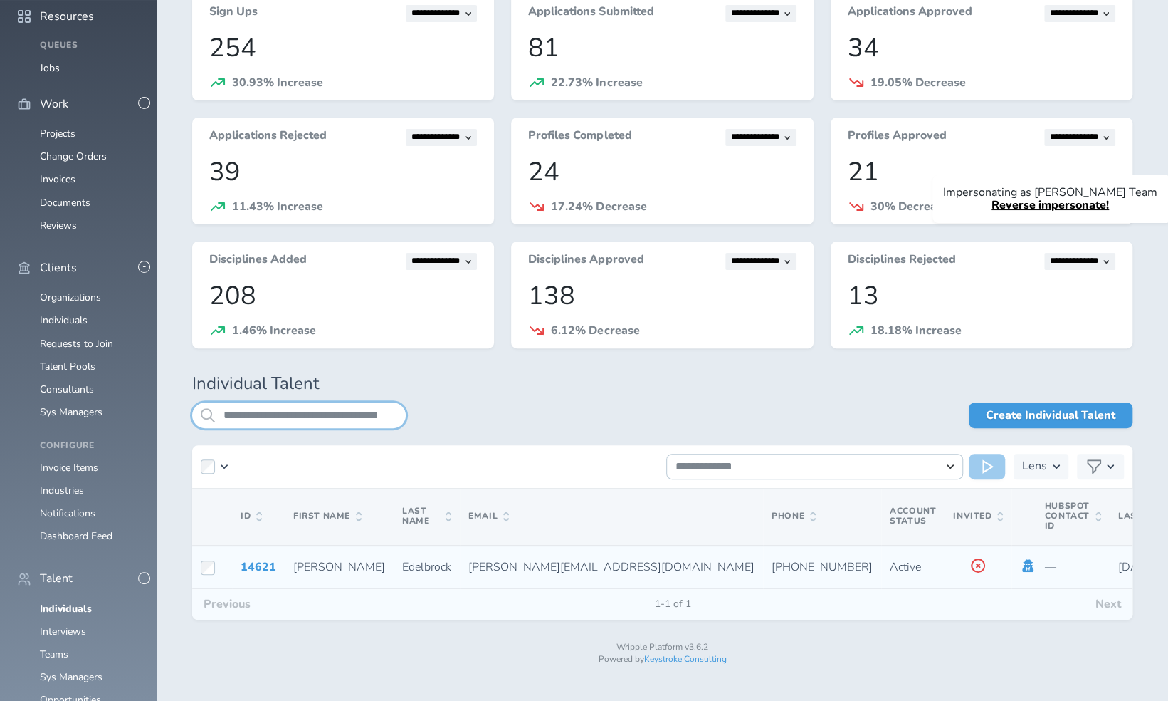
type input "**********"
click at [1023, 567] on icon at bounding box center [1028, 565] width 11 height 13
